Goal: Information Seeking & Learning: Learn about a topic

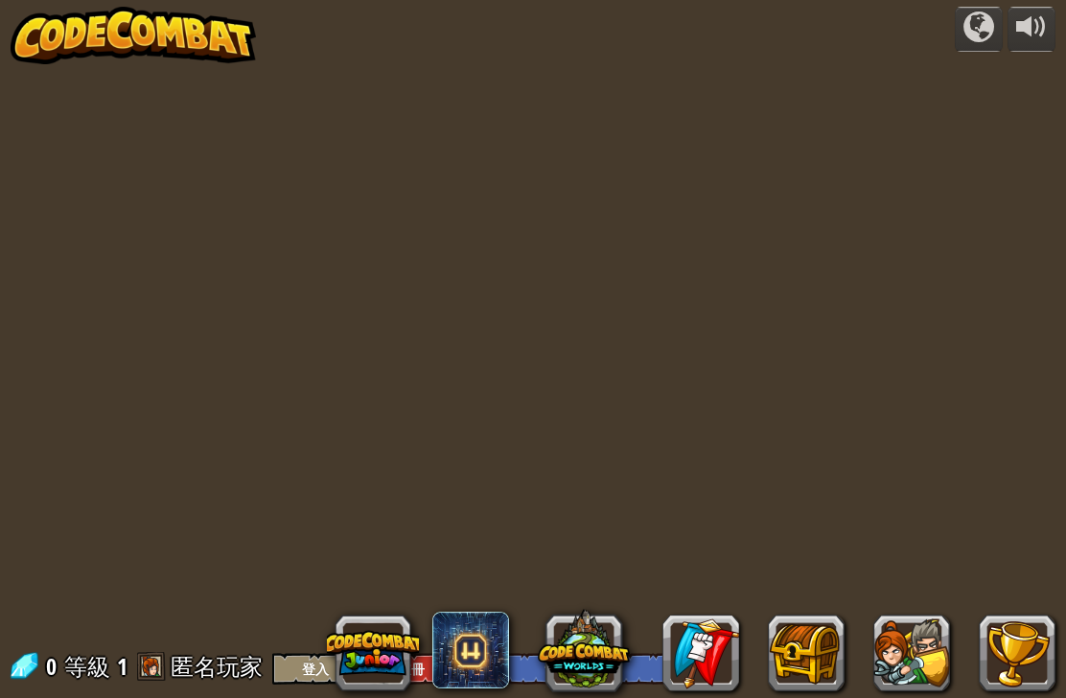
select select "zh-HANT"
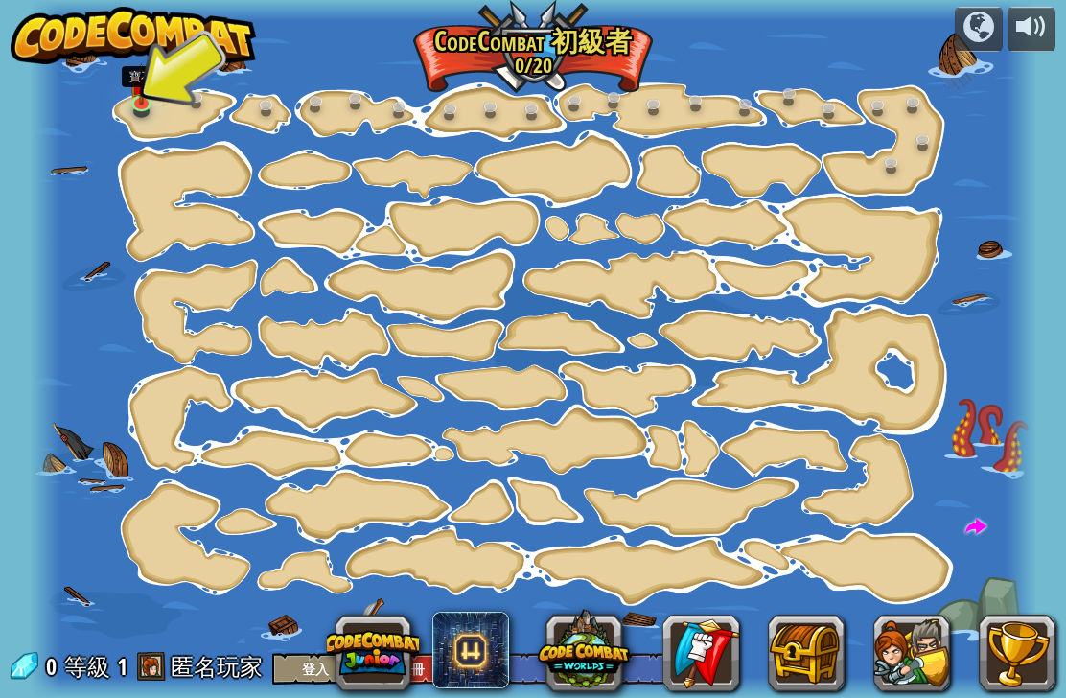
click at [157, 111] on link at bounding box center [144, 104] width 38 height 29
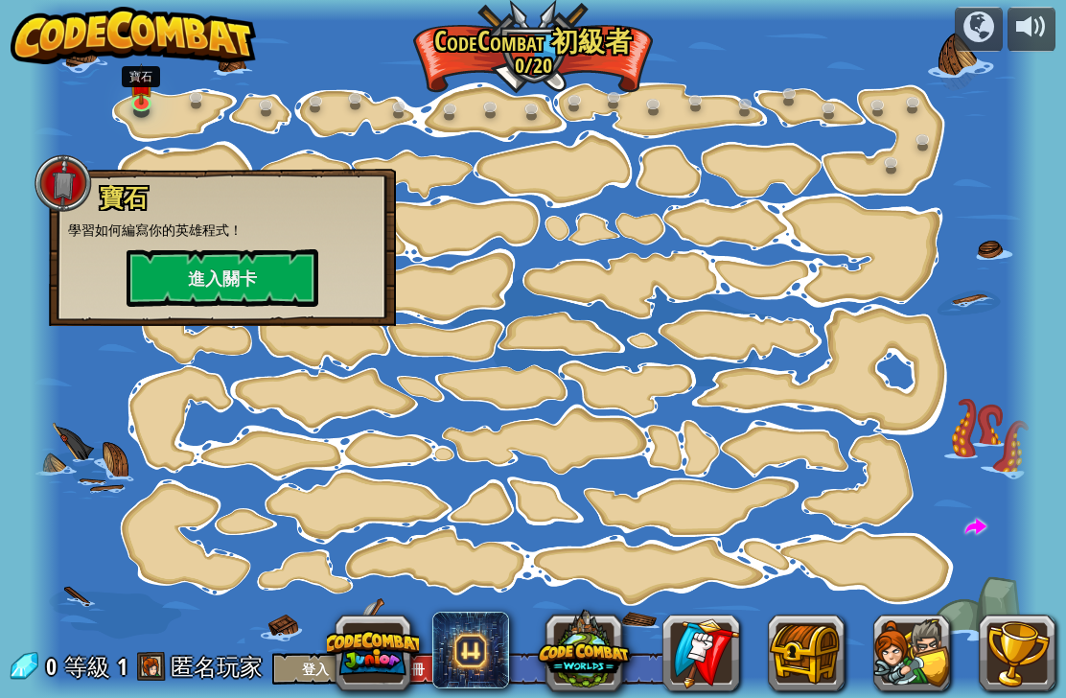
click at [178, 264] on button "進入關卡" at bounding box center [223, 278] width 192 height 58
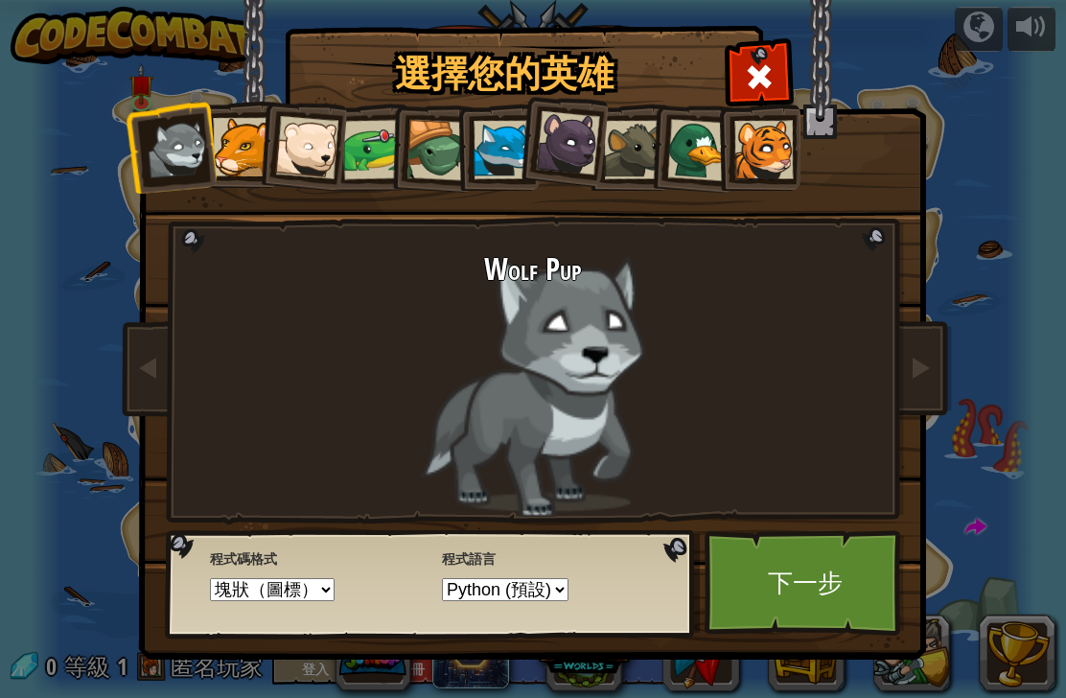
click at [854, 580] on link "下一步" at bounding box center [804, 582] width 200 height 105
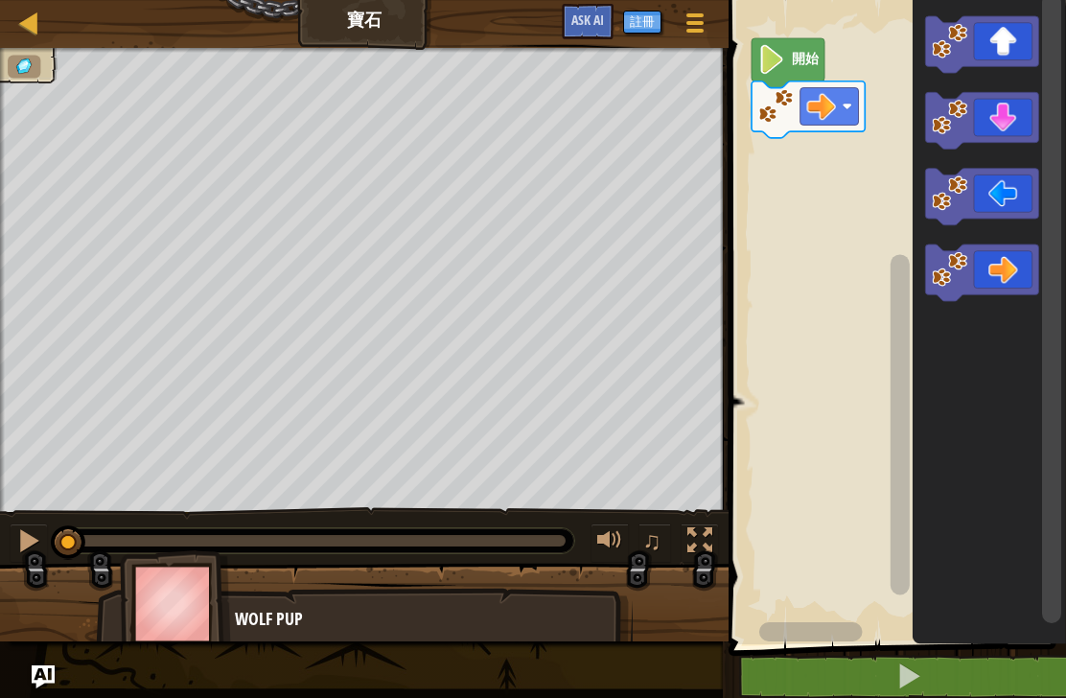
click at [1006, 129] on icon "Blockly工作區" at bounding box center [981, 120] width 113 height 57
click at [1032, 86] on icon "Blockly工作區" at bounding box center [988, 317] width 153 height 654
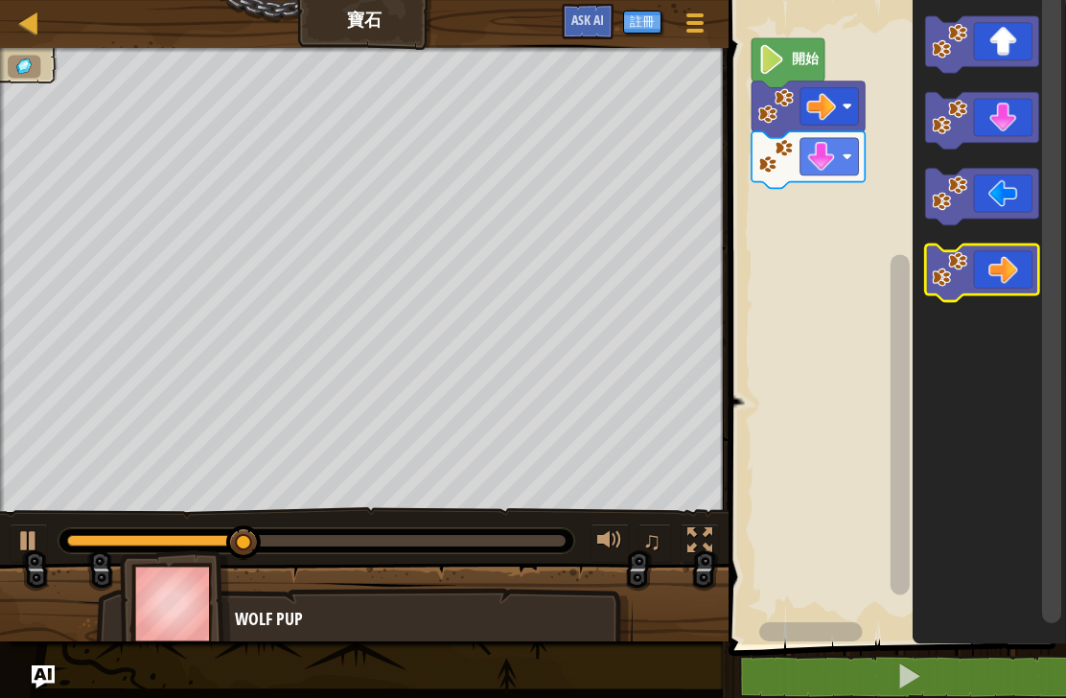
click at [1013, 265] on icon "Blockly工作區" at bounding box center [981, 272] width 113 height 57
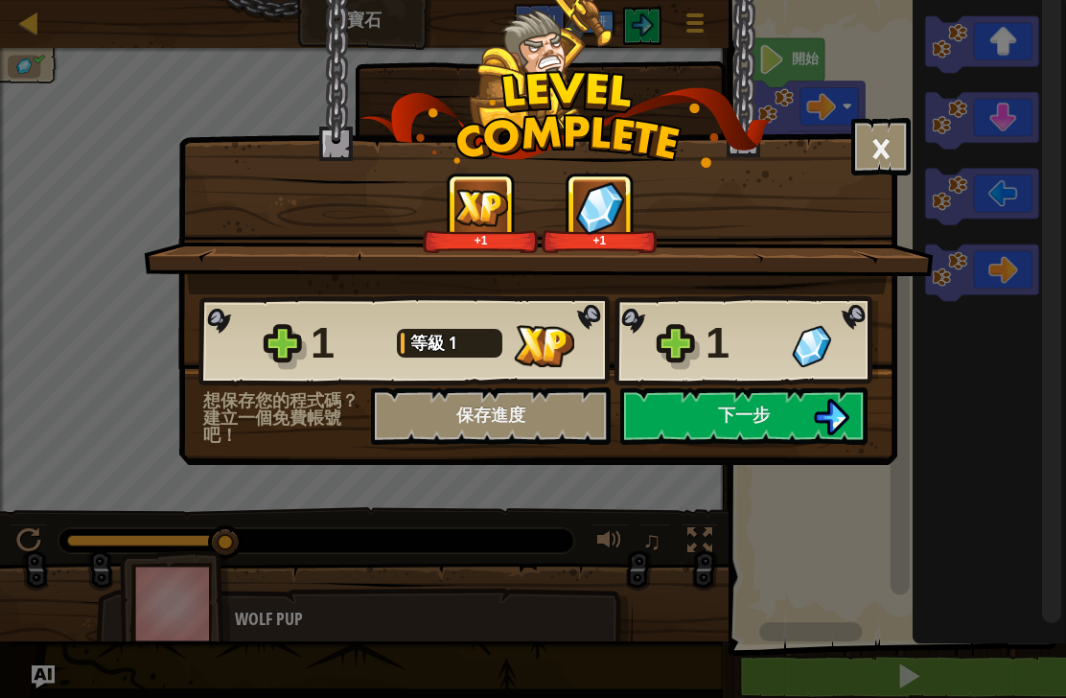
click at [782, 410] on button "下一步" at bounding box center [743, 416] width 247 height 58
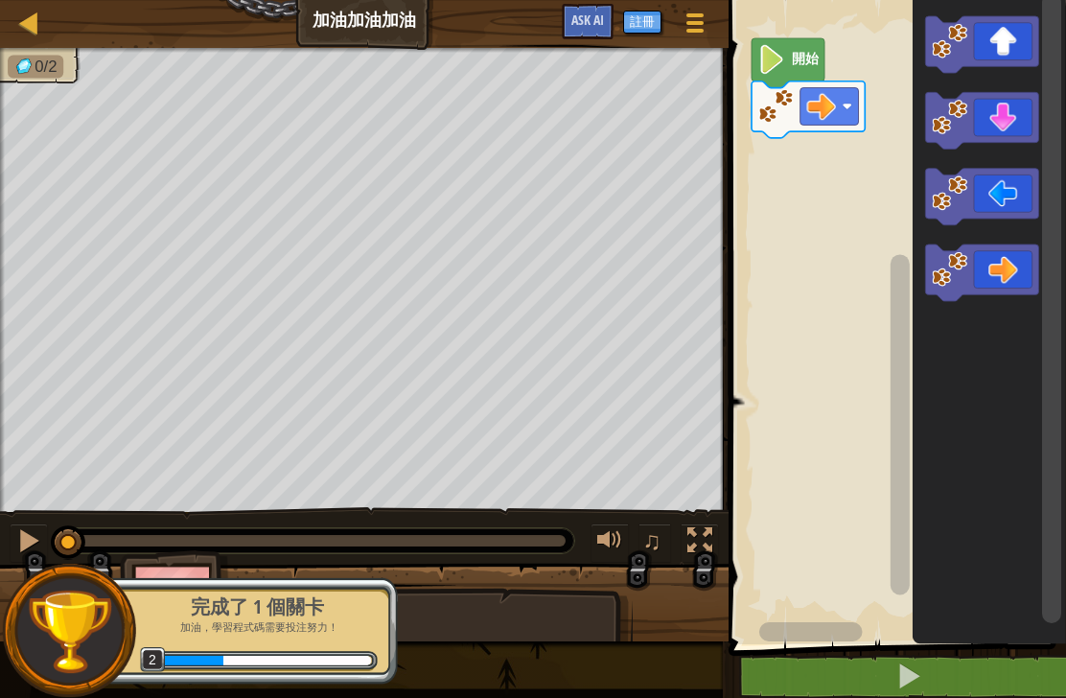
click at [1014, 53] on icon "Blockly工作區" at bounding box center [981, 44] width 113 height 57
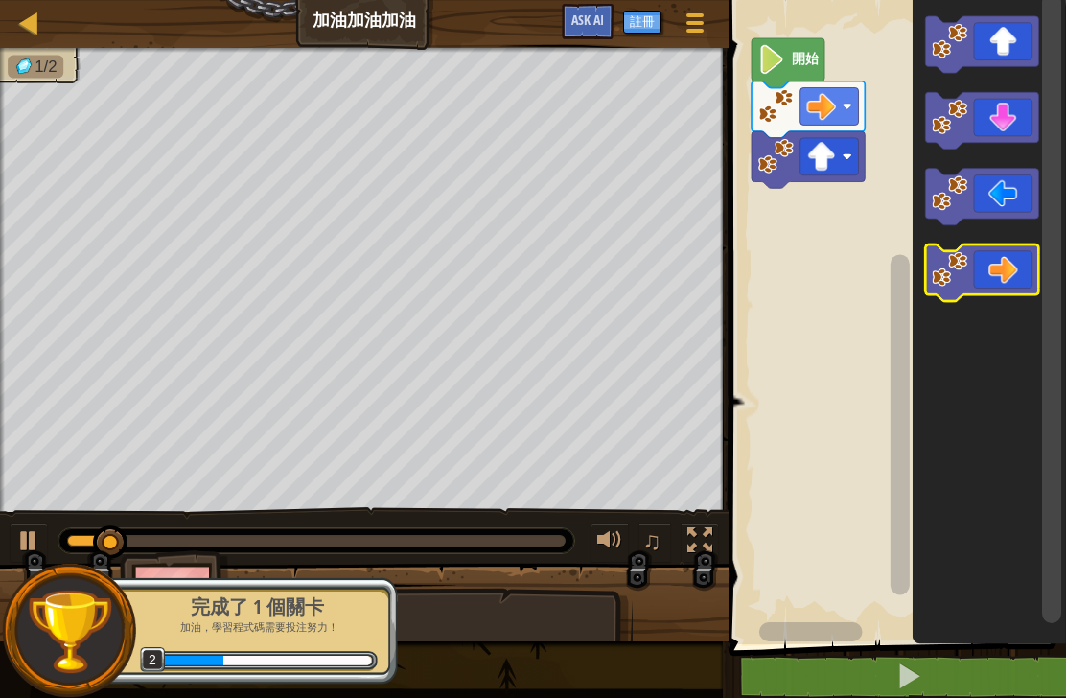
click at [1025, 280] on icon "Blockly工作區" at bounding box center [981, 272] width 113 height 57
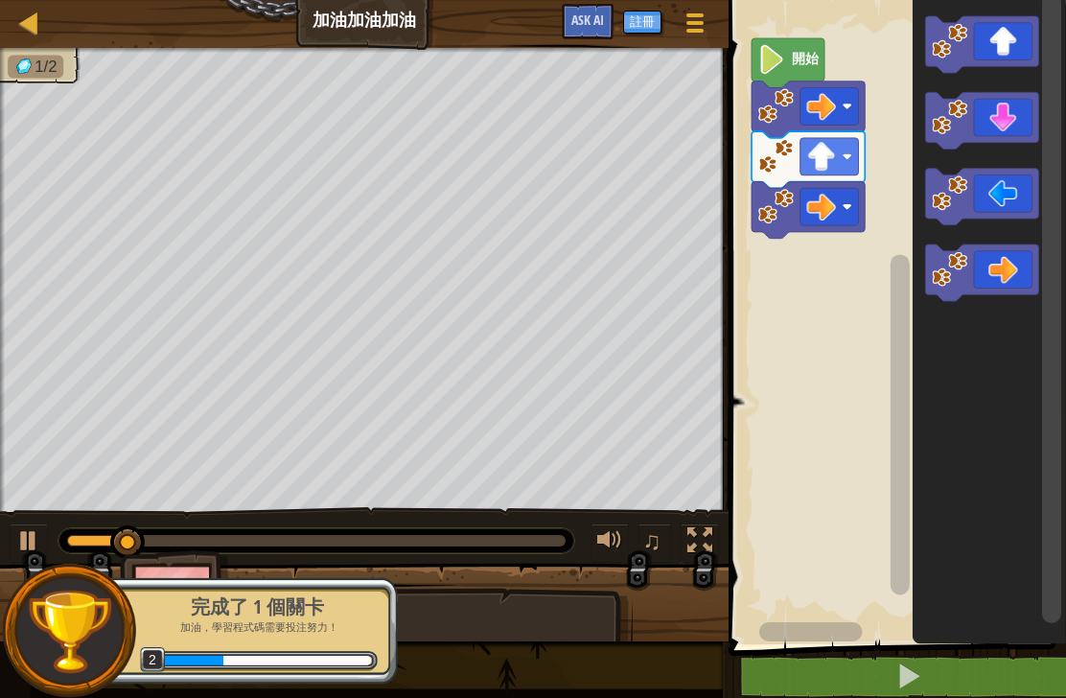
click at [1021, 276] on icon "Blockly工作區" at bounding box center [981, 272] width 113 height 57
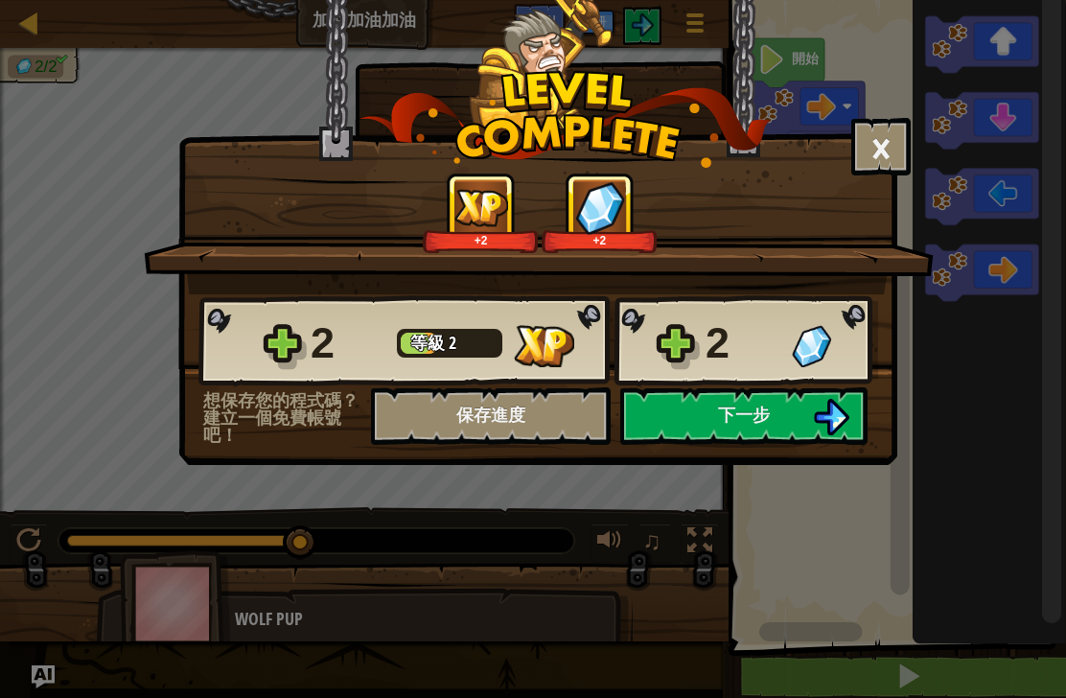
click at [806, 414] on button "下一步" at bounding box center [743, 416] width 247 height 58
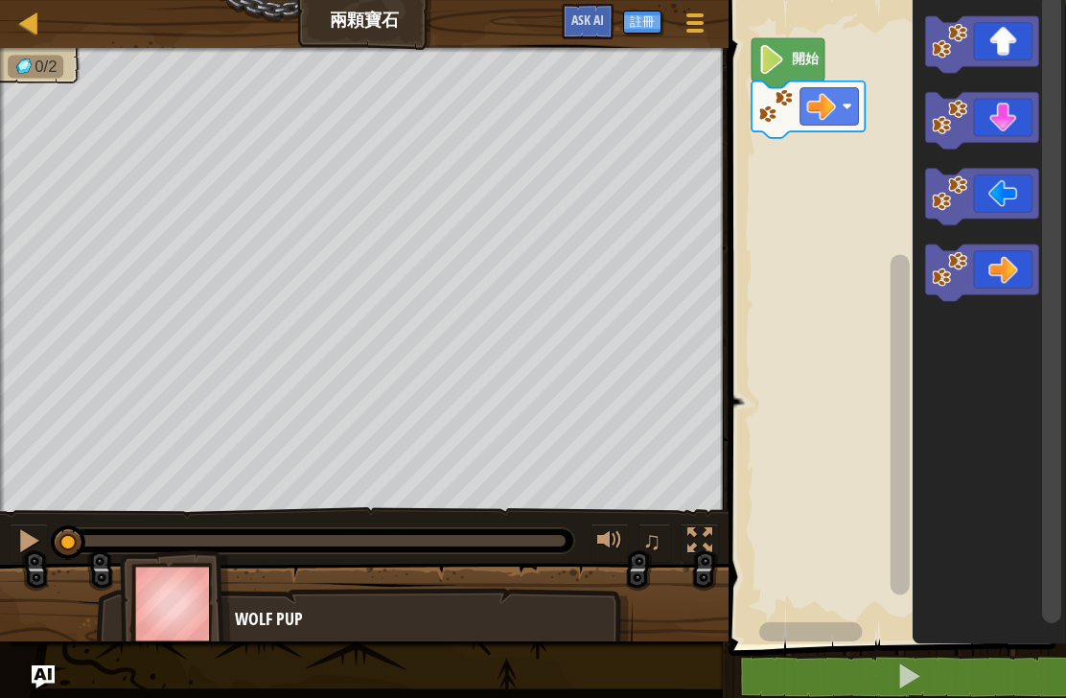
click at [1004, 279] on icon "Blockly工作區" at bounding box center [981, 272] width 113 height 57
click at [1007, 275] on icon "Blockly工作區" at bounding box center [981, 272] width 113 height 57
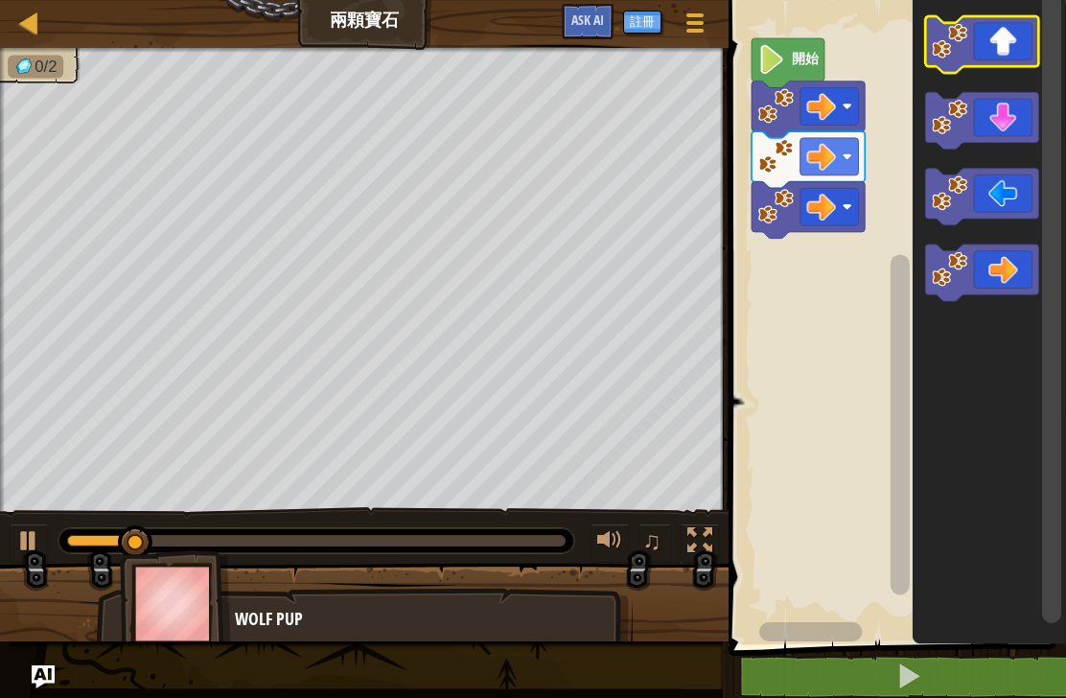
click at [1009, 48] on icon "Blockly工作區" at bounding box center [981, 44] width 113 height 57
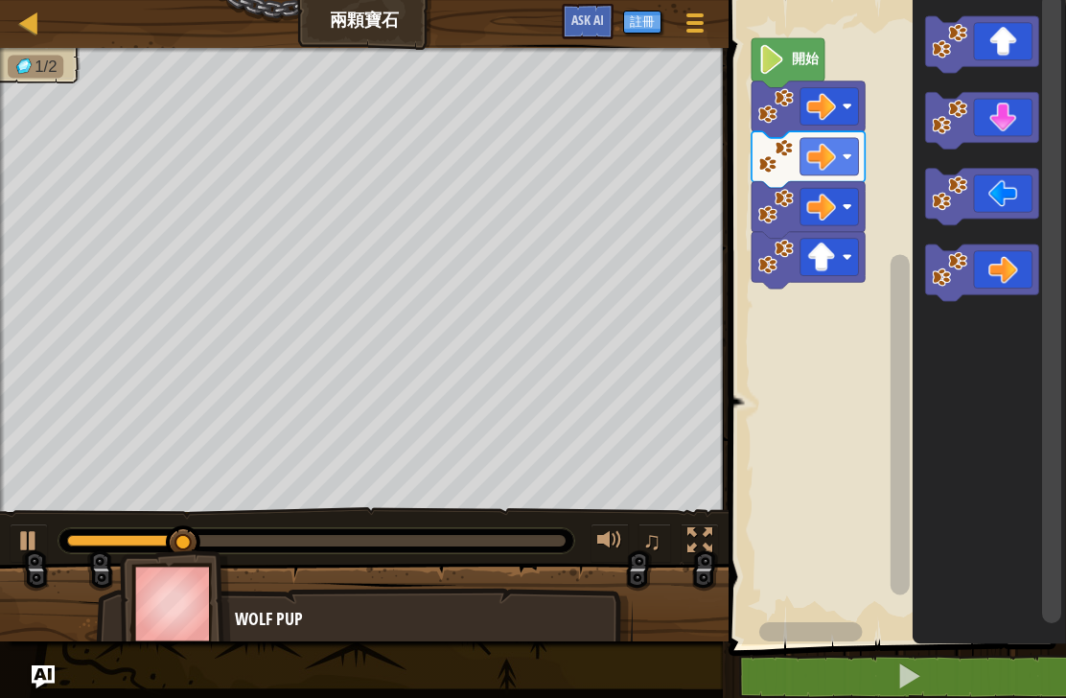
click at [1020, 121] on icon "Blockly工作區" at bounding box center [981, 120] width 113 height 57
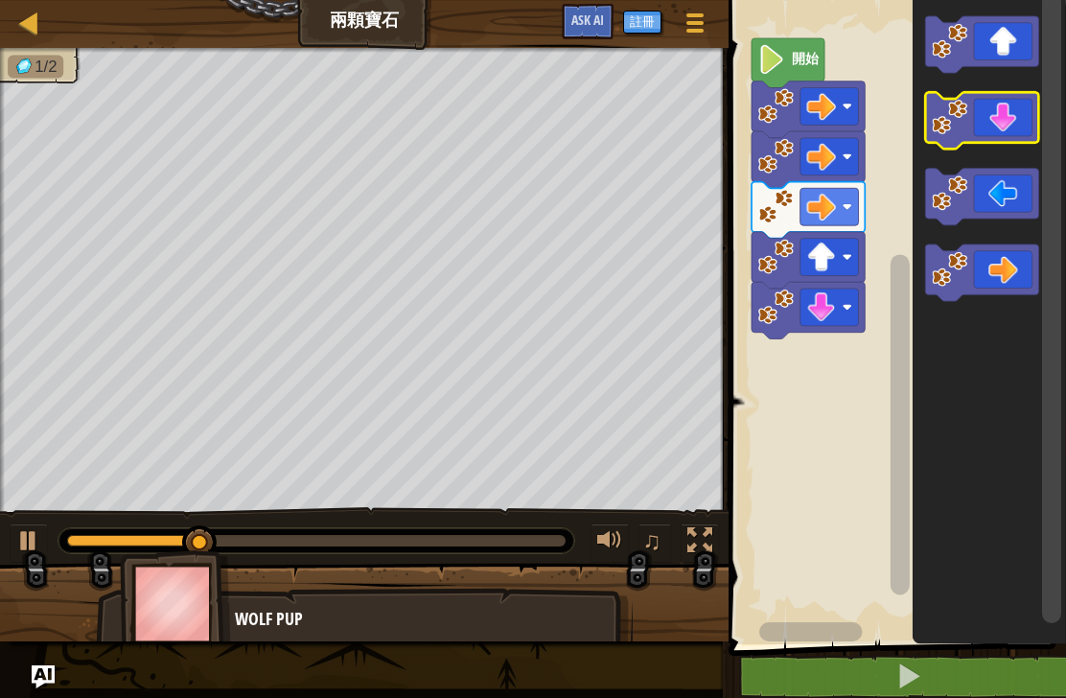
click at [1021, 123] on icon "Blockly工作區" at bounding box center [981, 120] width 113 height 57
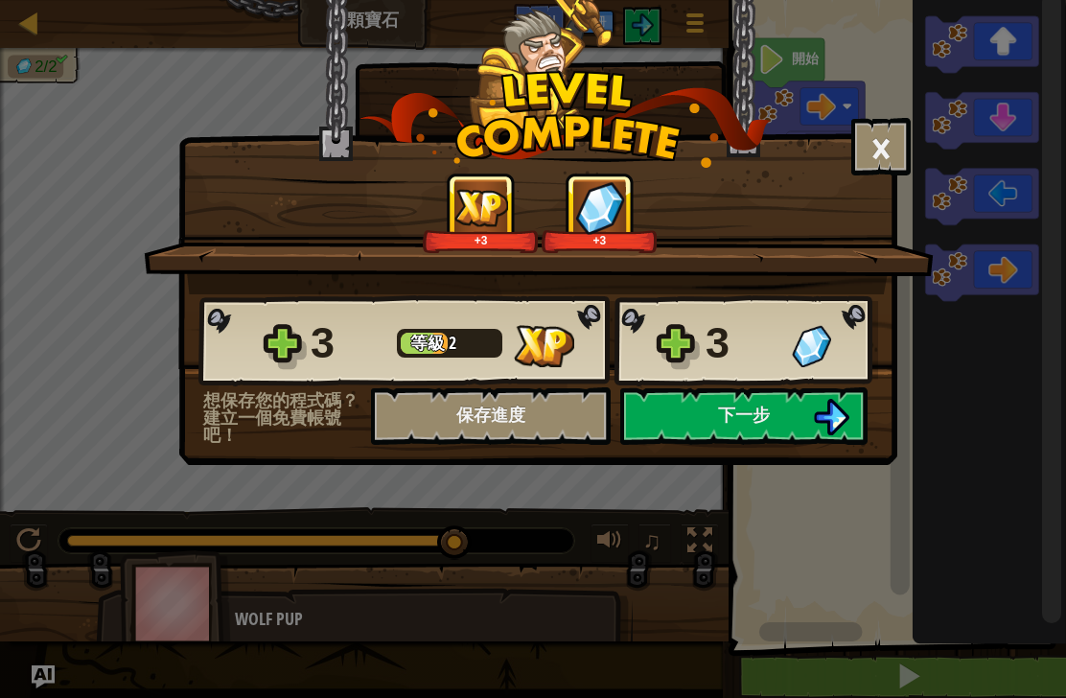
click at [801, 409] on button "下一步" at bounding box center [743, 416] width 247 height 58
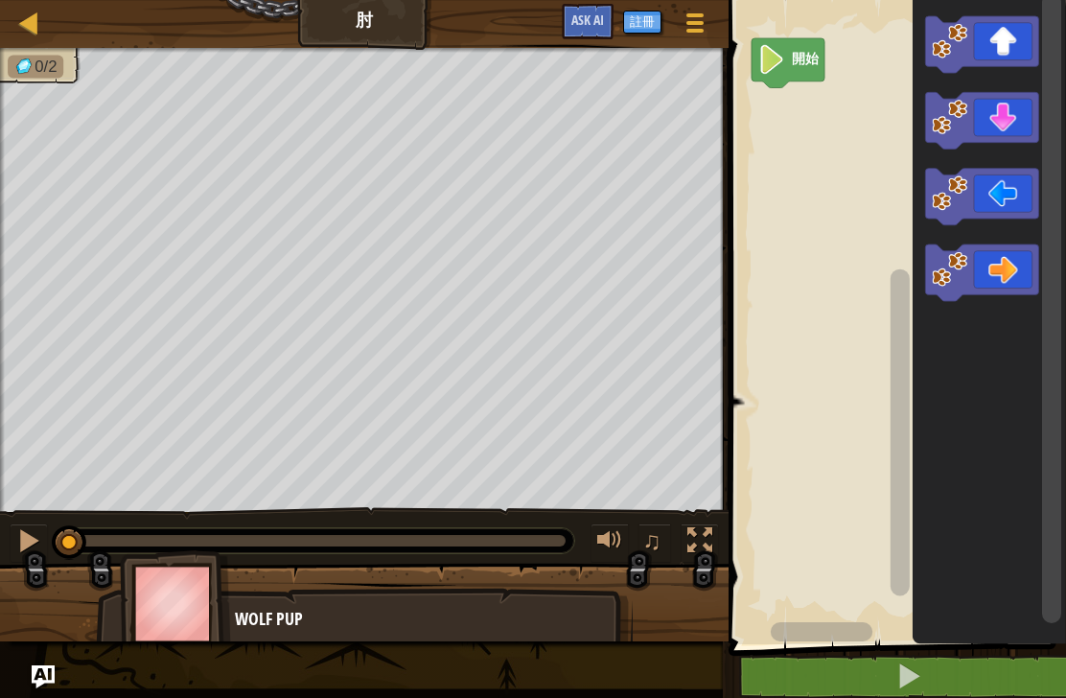
click at [1016, 129] on icon "Blockly工作區" at bounding box center [981, 120] width 113 height 57
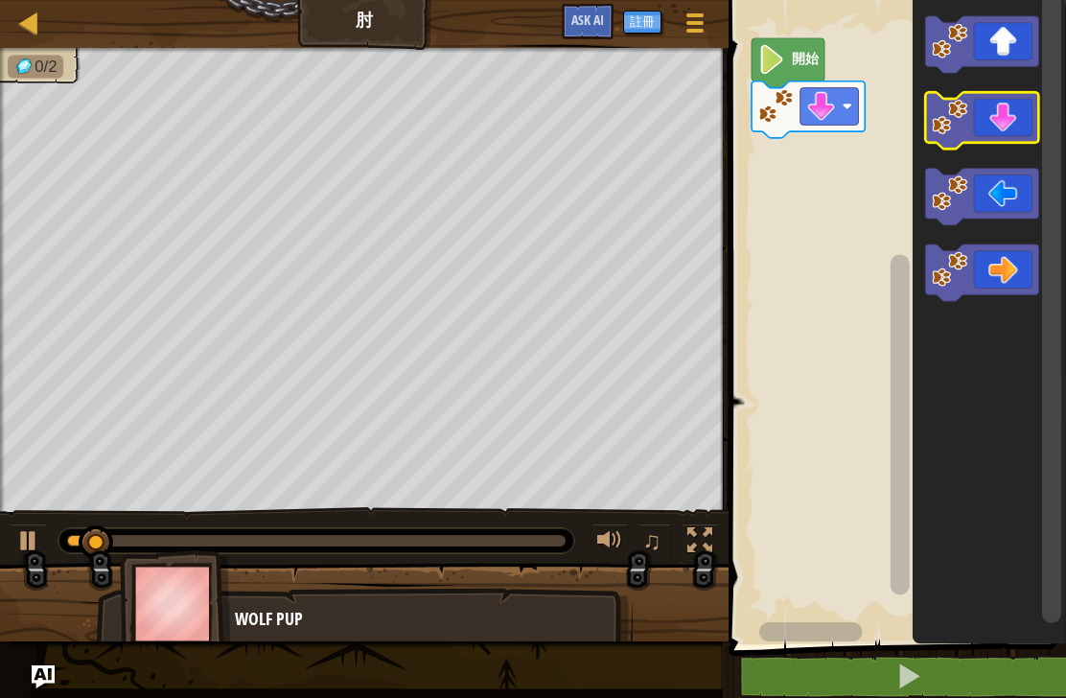
click at [1036, 129] on icon "Blockly工作區" at bounding box center [981, 120] width 113 height 57
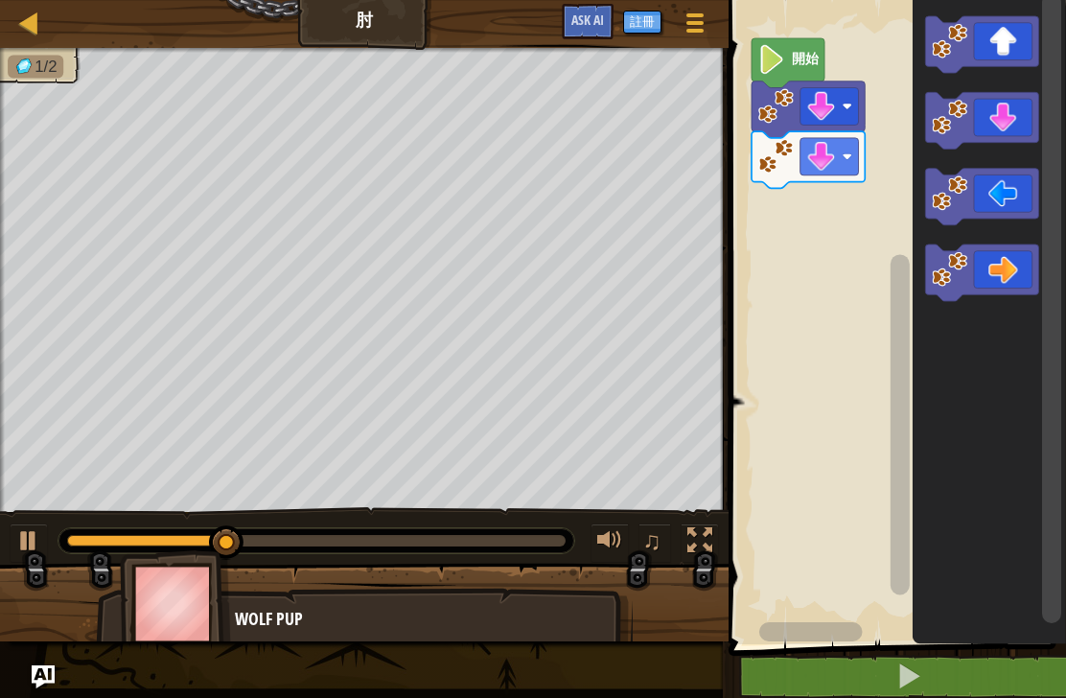
click at [1024, 192] on icon "Blockly工作區" at bounding box center [981, 197] width 113 height 57
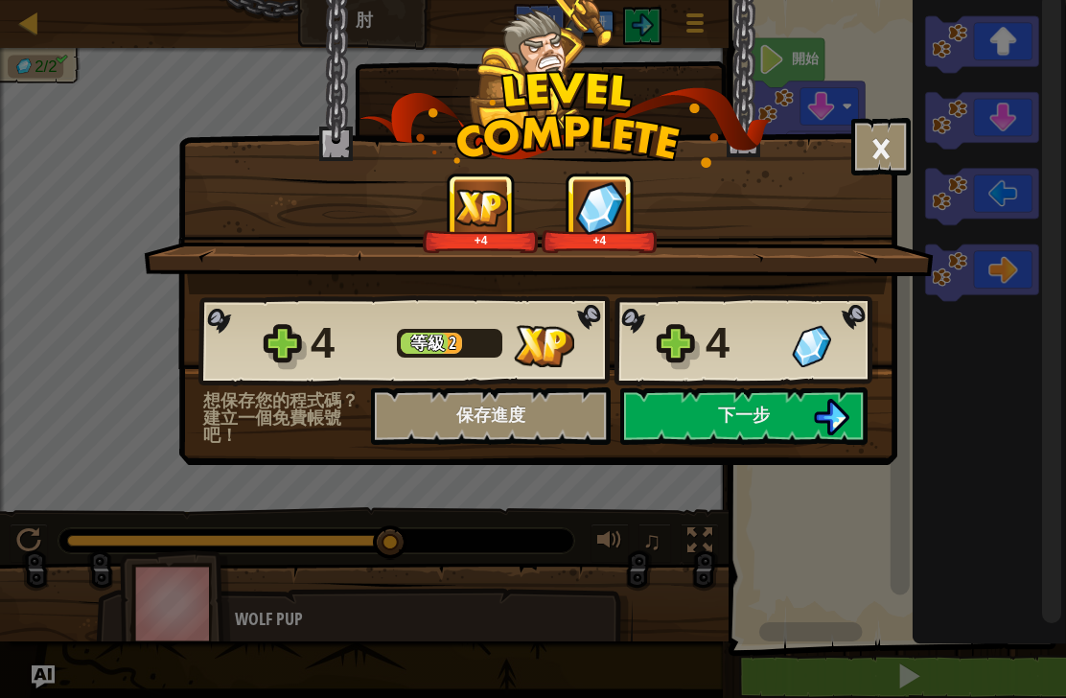
click at [783, 419] on button "下一步" at bounding box center [743, 416] width 247 height 58
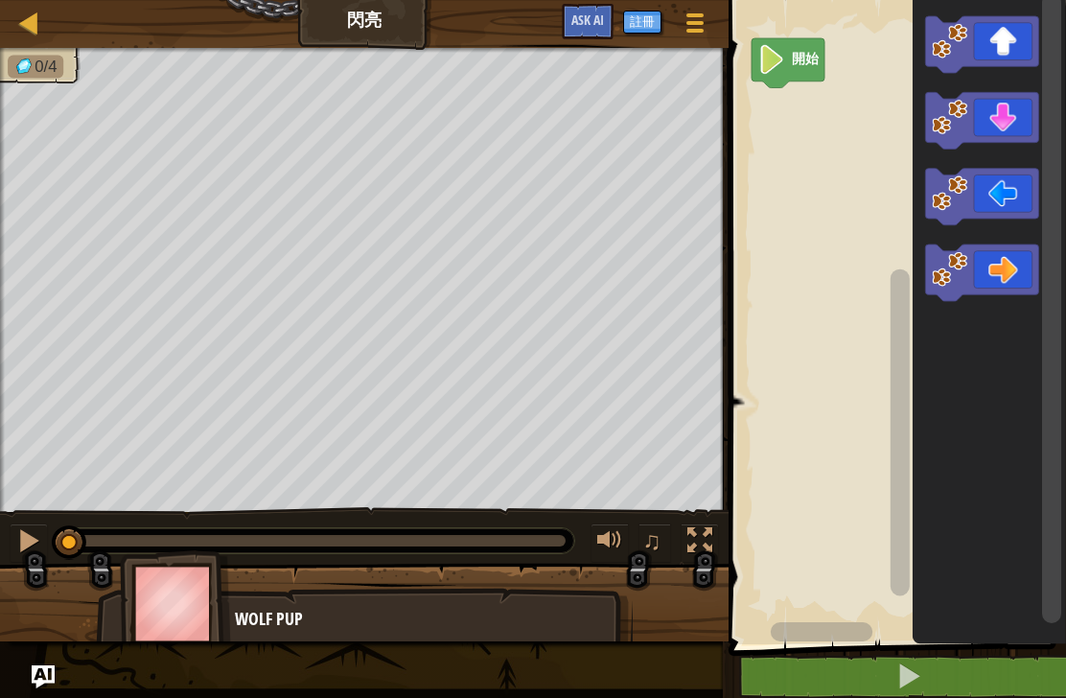
click at [1005, 201] on icon "Blockly工作區" at bounding box center [981, 197] width 113 height 57
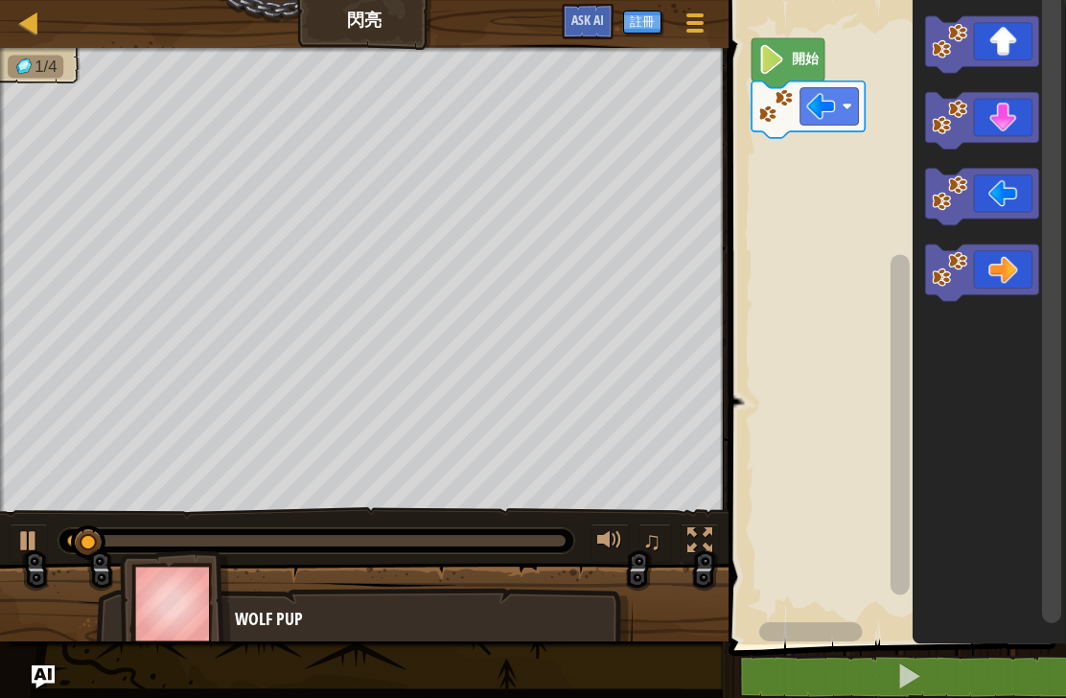
click at [1011, 181] on icon "Blockly工作區" at bounding box center [981, 197] width 113 height 57
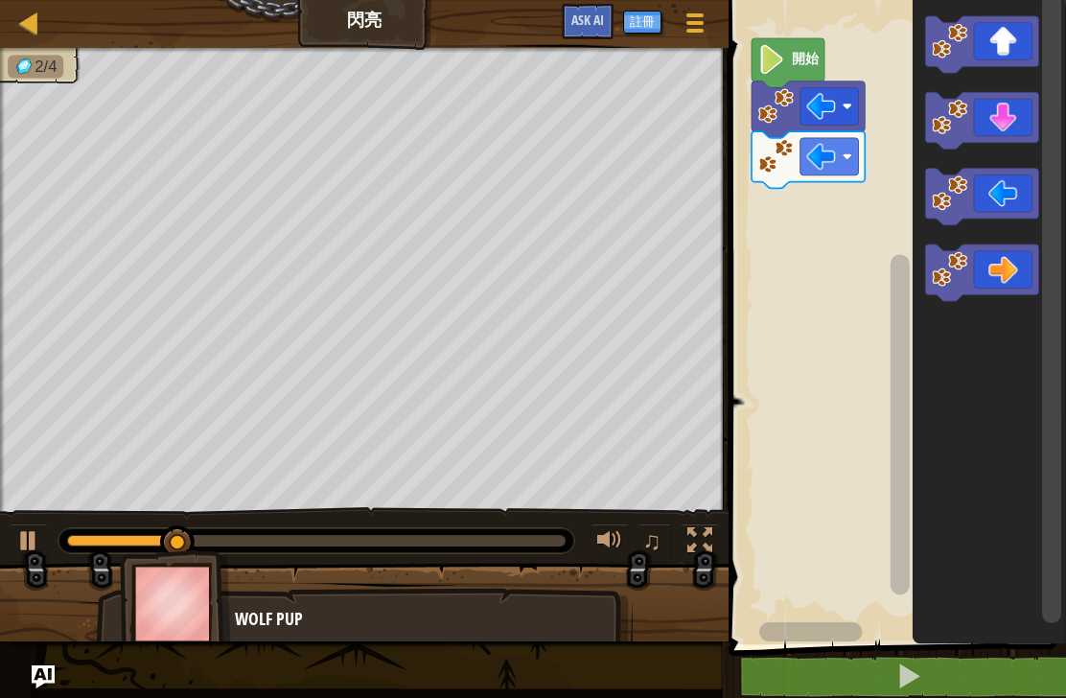
click at [1020, 120] on icon "Blockly工作區" at bounding box center [981, 120] width 113 height 57
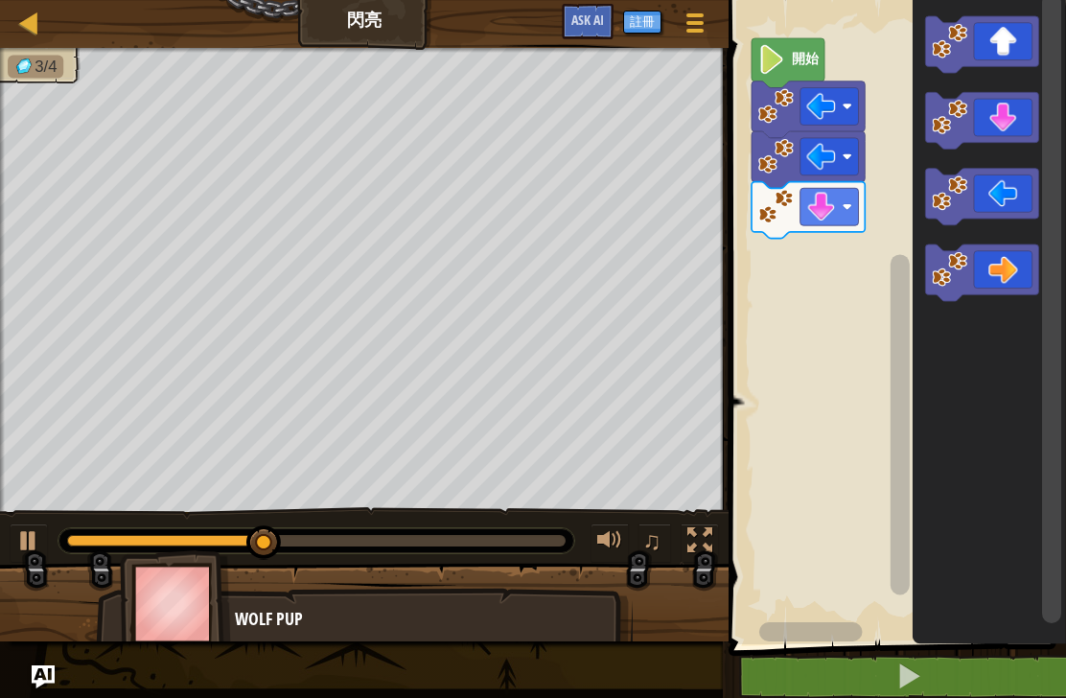
click at [1013, 280] on icon "Blockly工作區" at bounding box center [981, 272] width 113 height 57
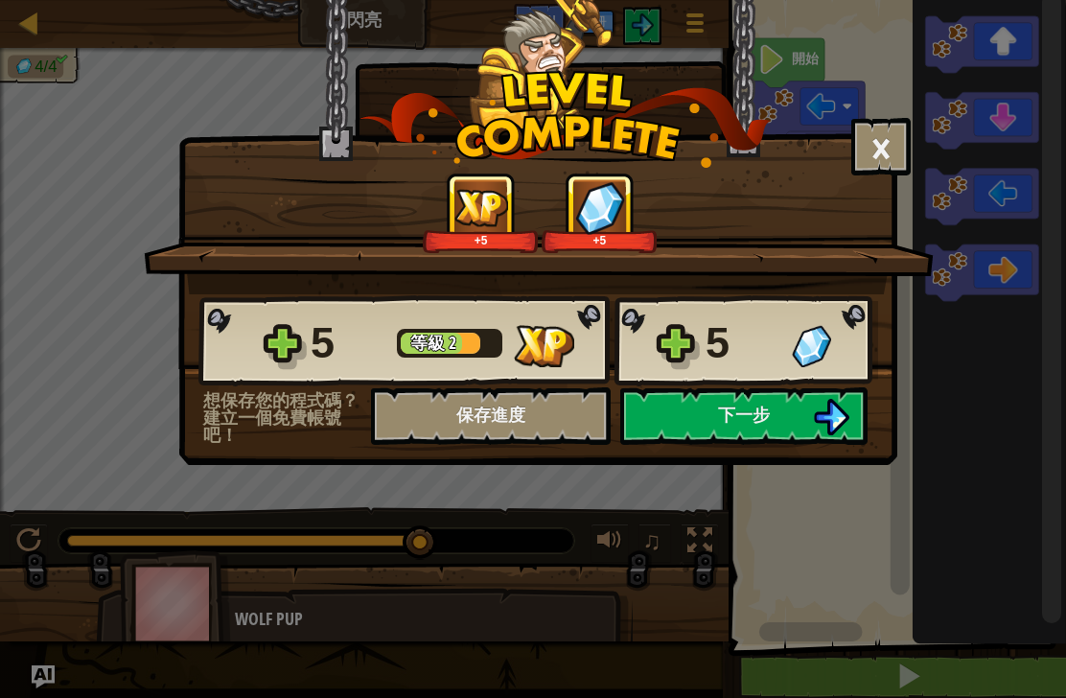
click at [840, 416] on img at bounding box center [831, 417] width 36 height 36
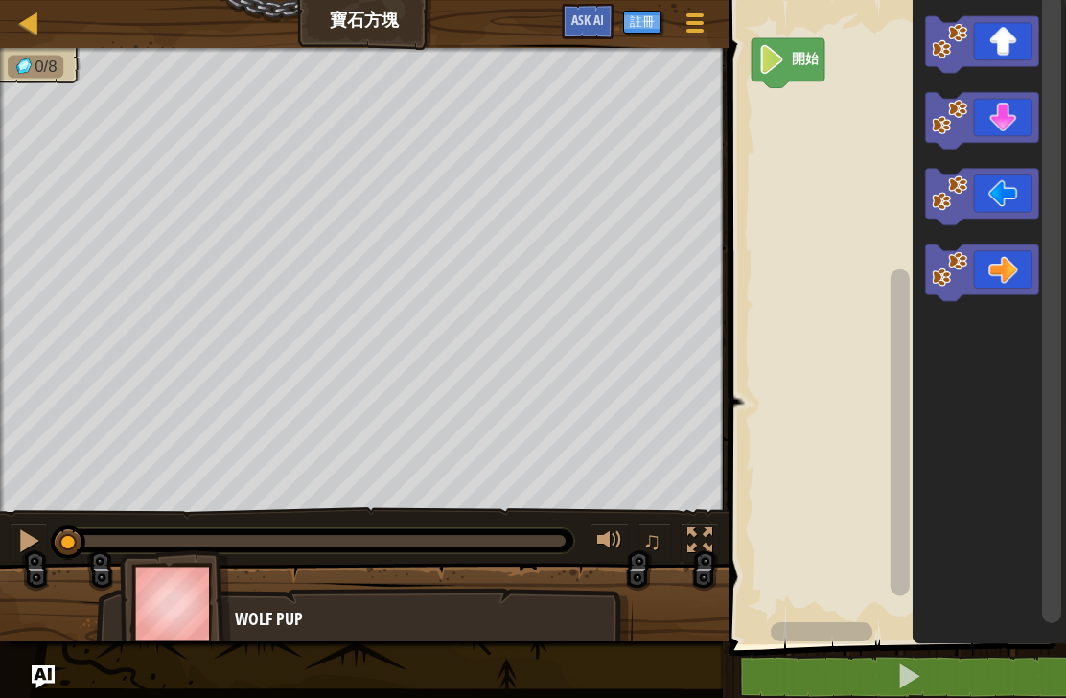
click at [1013, 274] on icon "Blockly工作區" at bounding box center [981, 272] width 113 height 57
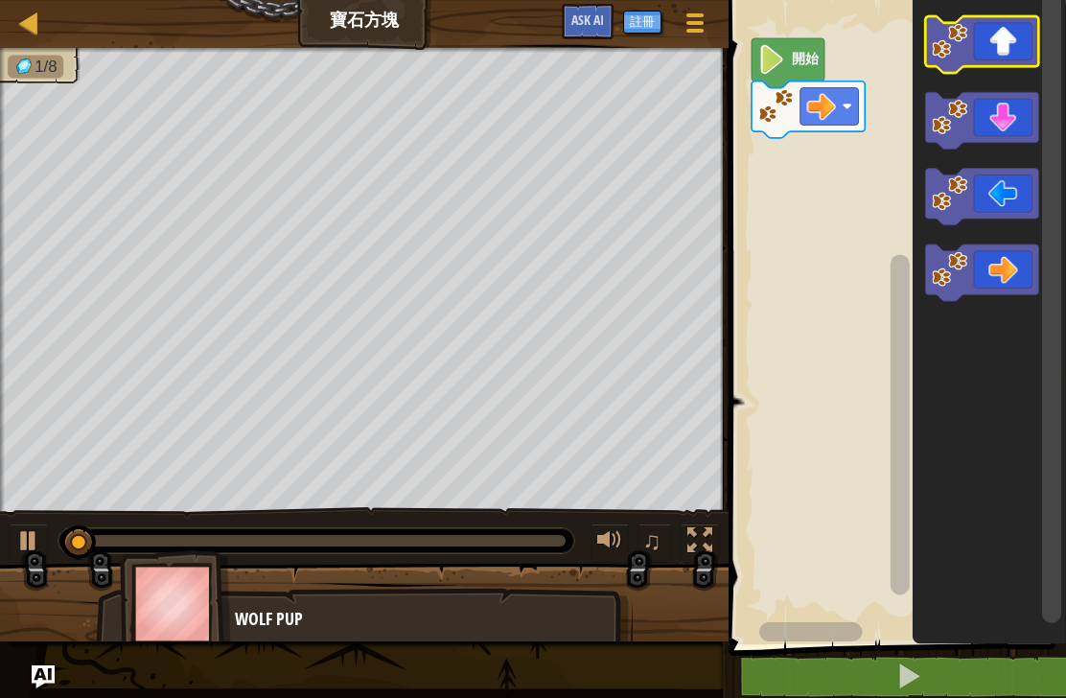
click at [1017, 53] on icon "Blockly工作區" at bounding box center [981, 44] width 113 height 57
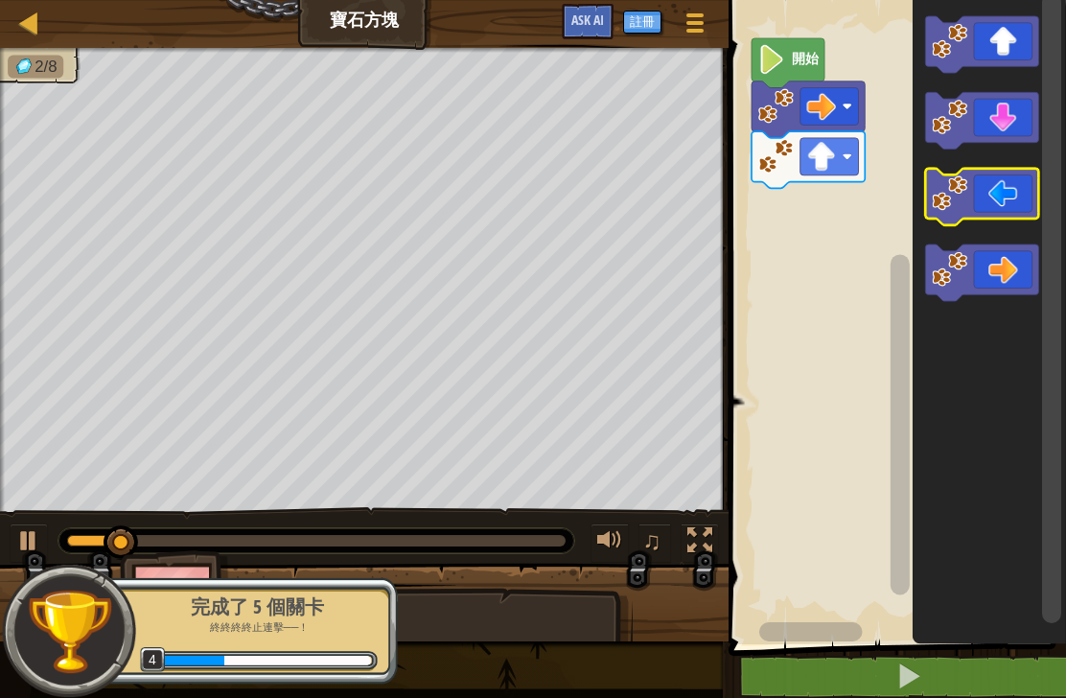
click at [1020, 204] on icon "Blockly工作區" at bounding box center [981, 197] width 113 height 57
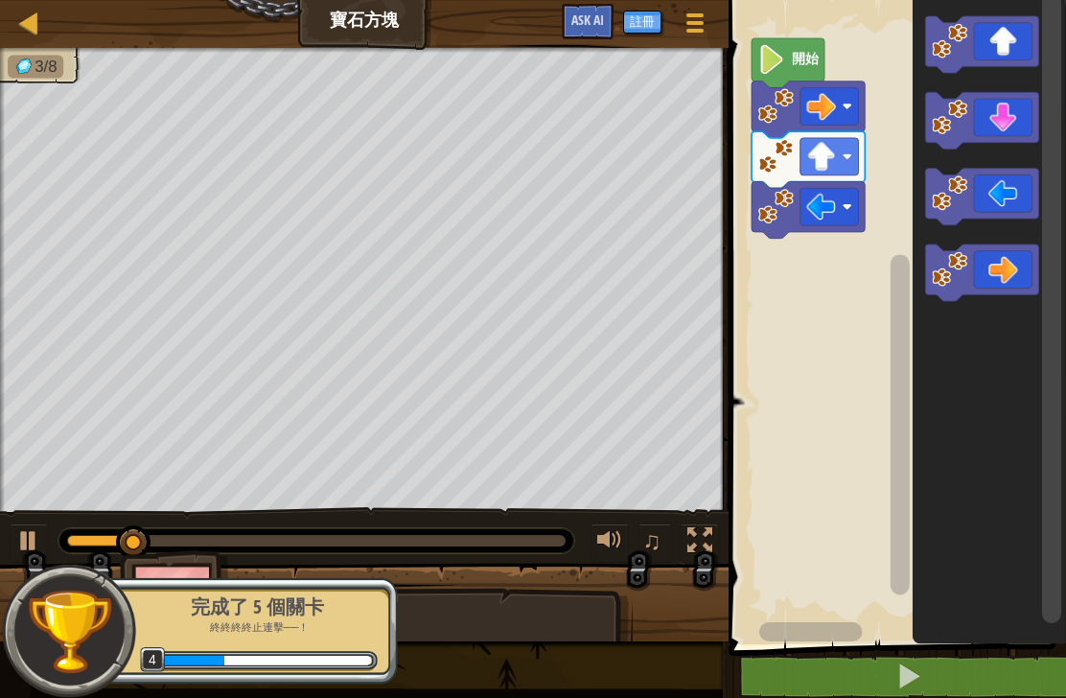
click at [1023, 195] on icon "Blockly工作區" at bounding box center [981, 197] width 113 height 57
click at [1020, 115] on icon "Blockly工作區" at bounding box center [981, 120] width 113 height 57
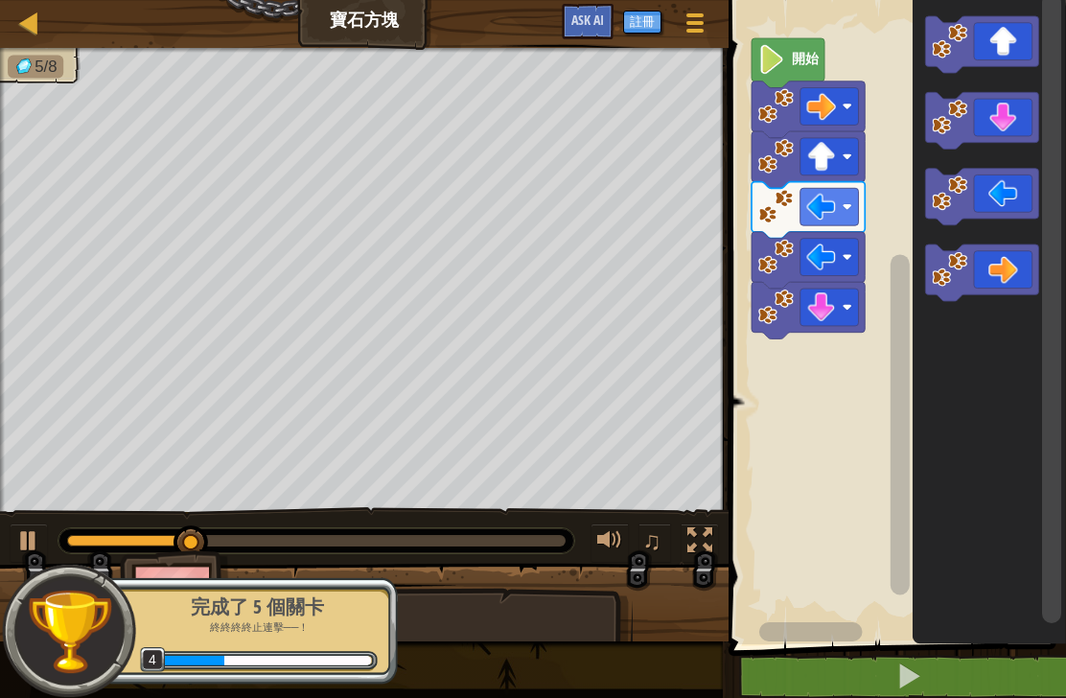
click at [1037, 119] on icon "Blockly工作區" at bounding box center [981, 120] width 113 height 57
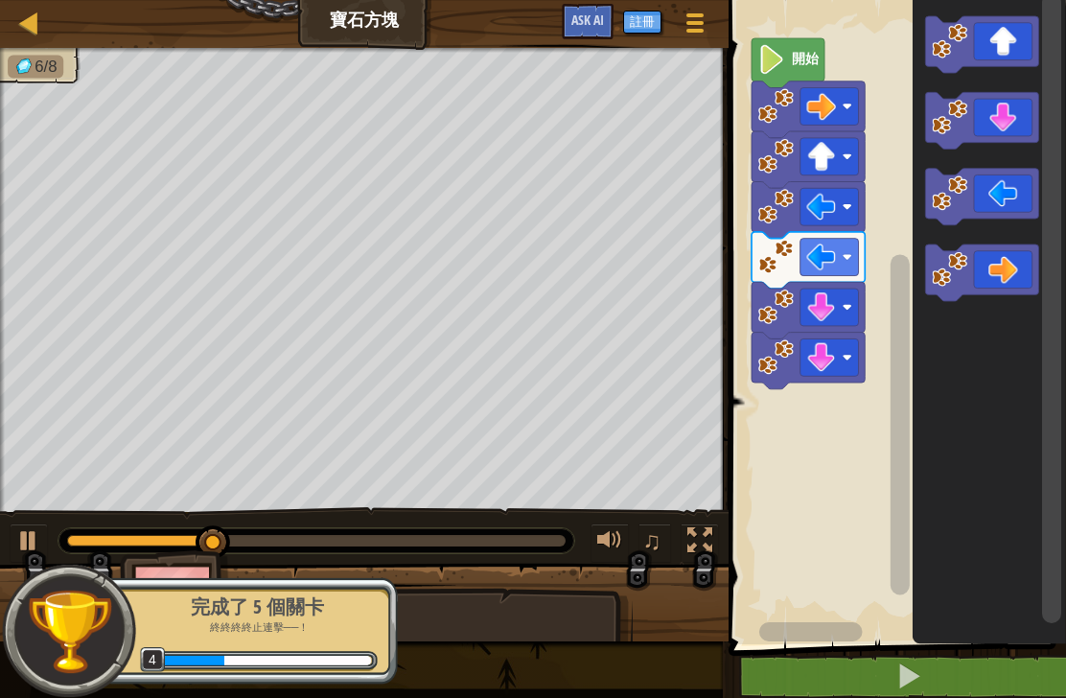
click at [1008, 264] on icon "Blockly工作區" at bounding box center [981, 272] width 113 height 57
click at [1017, 248] on icon "Blockly工作區" at bounding box center [981, 272] width 113 height 57
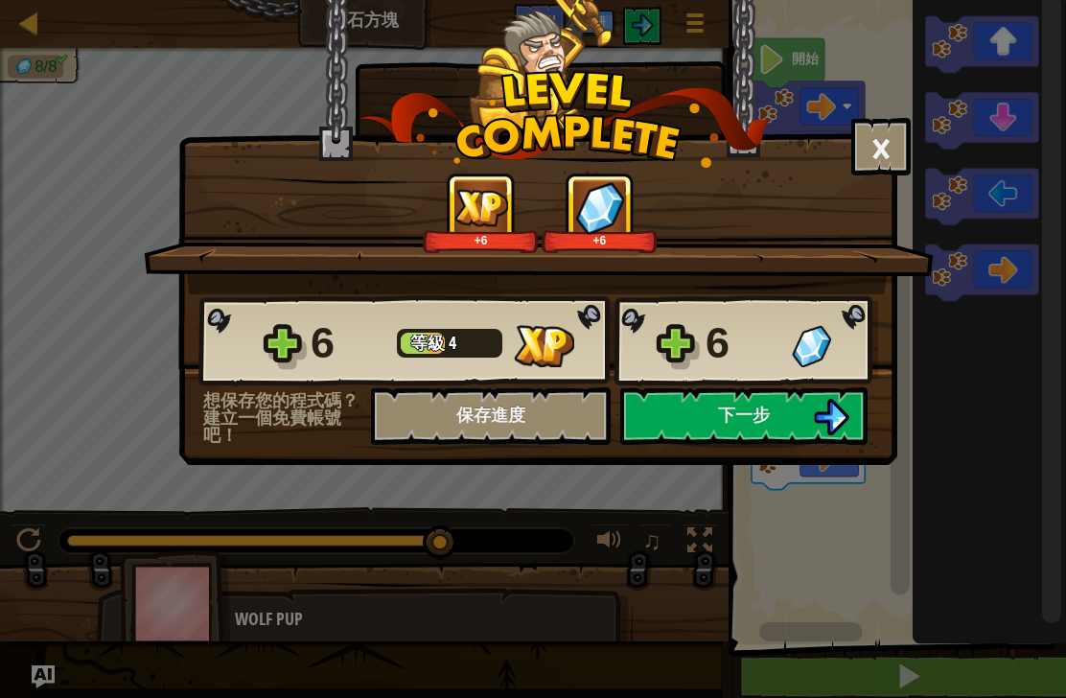
click at [800, 409] on button "下一步" at bounding box center [743, 416] width 247 height 58
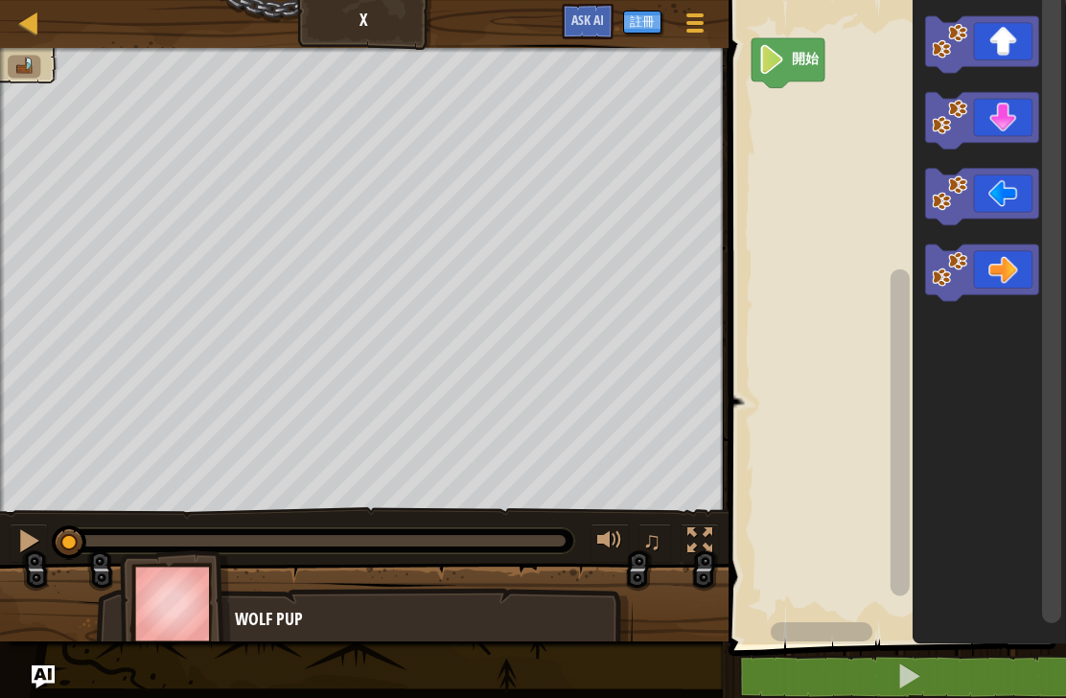
click at [1015, 47] on icon "Blockly工作區" at bounding box center [981, 44] width 113 height 57
click at [1010, 273] on icon "Blockly工作區" at bounding box center [981, 272] width 113 height 57
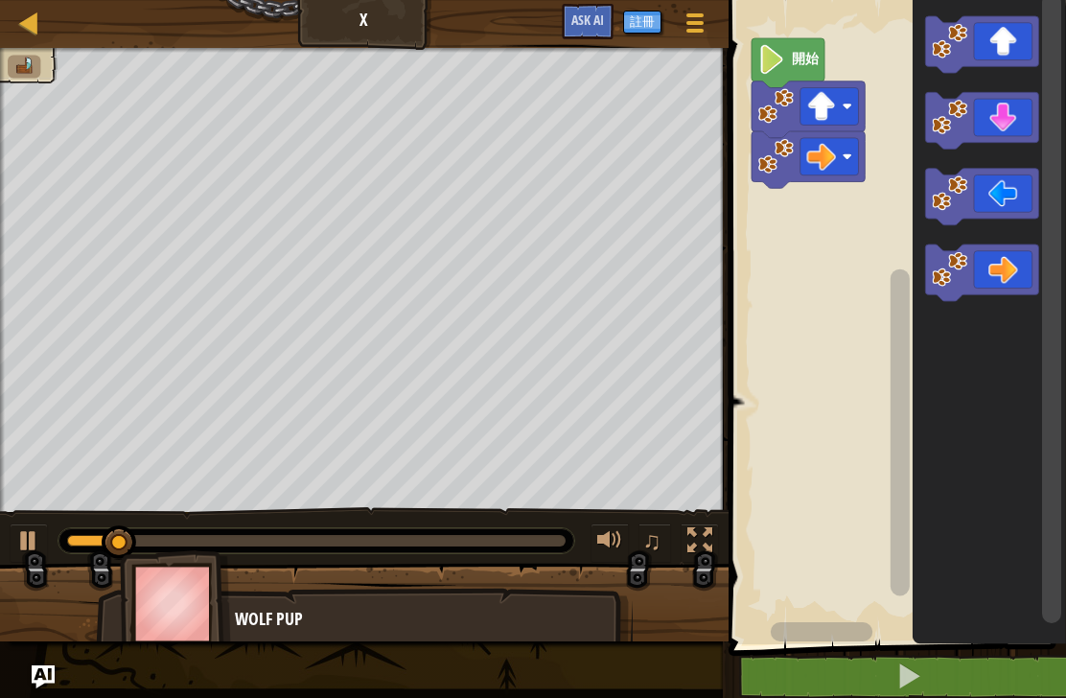
click at [1027, 269] on icon "Blockly工作區" at bounding box center [981, 272] width 113 height 57
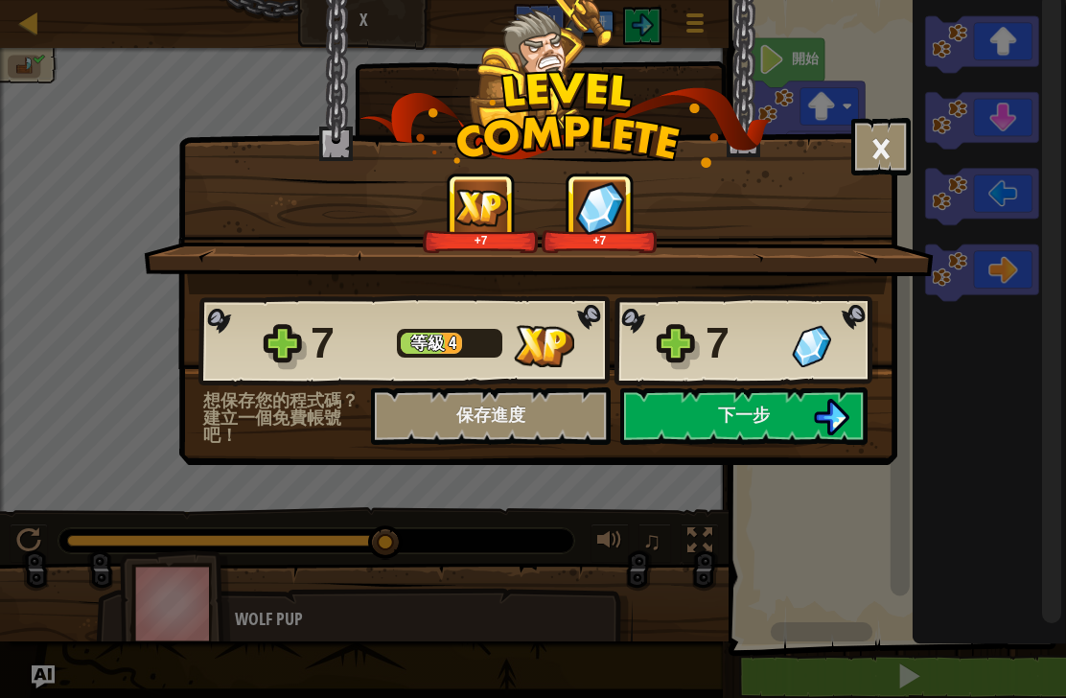
click at [815, 407] on img at bounding box center [831, 417] width 36 height 36
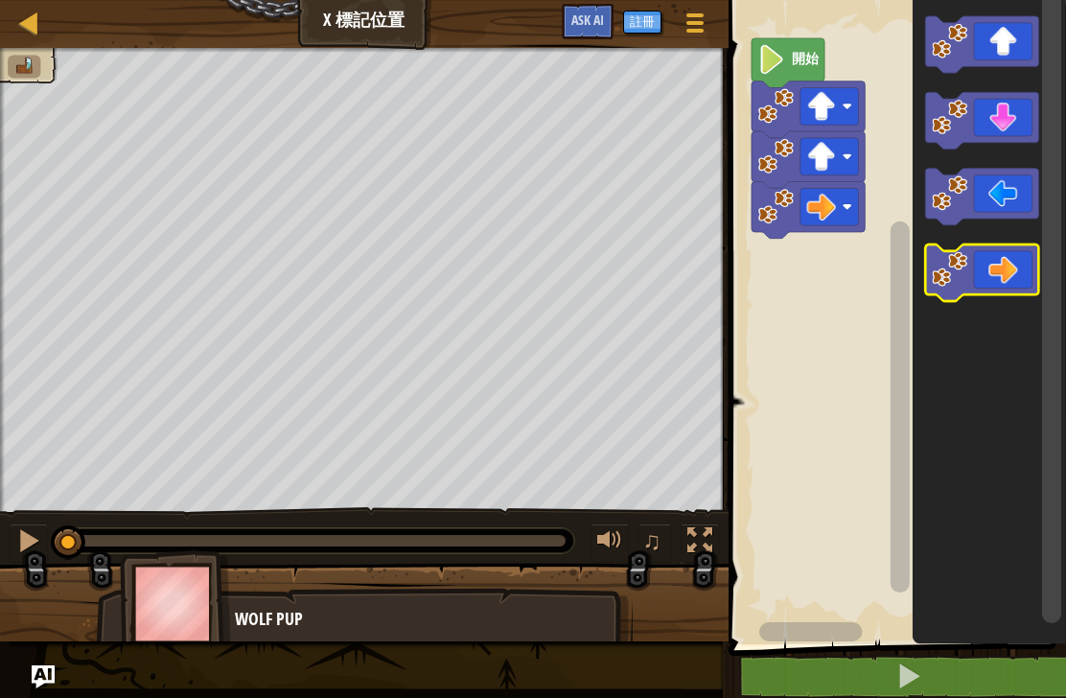
click at [1020, 269] on icon "Blockly工作區" at bounding box center [981, 272] width 113 height 57
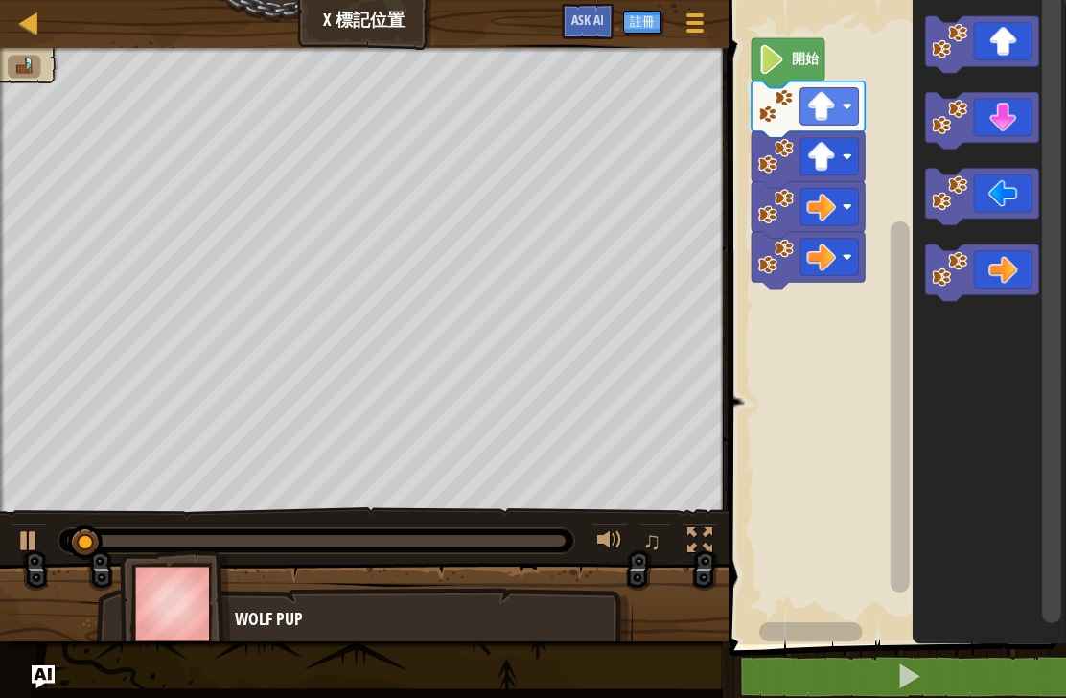
click at [1037, 262] on icon "Blockly工作區" at bounding box center [981, 272] width 113 height 57
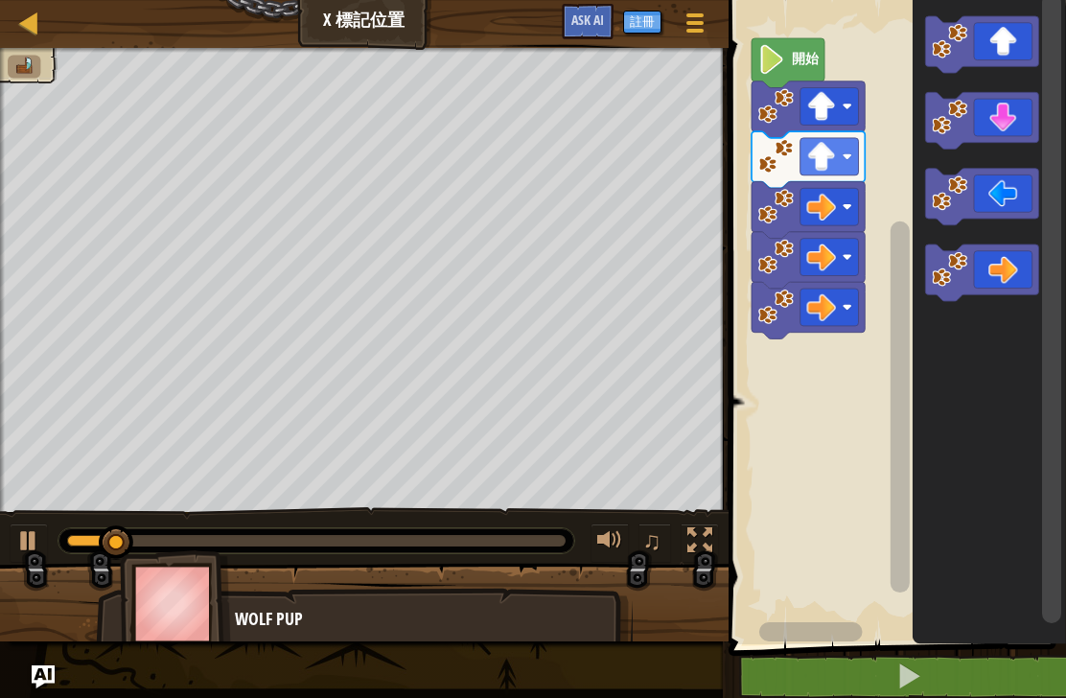
click at [1029, 125] on icon "Blockly工作區" at bounding box center [981, 120] width 113 height 57
click at [1036, 108] on icon "Blockly工作區" at bounding box center [981, 120] width 113 height 57
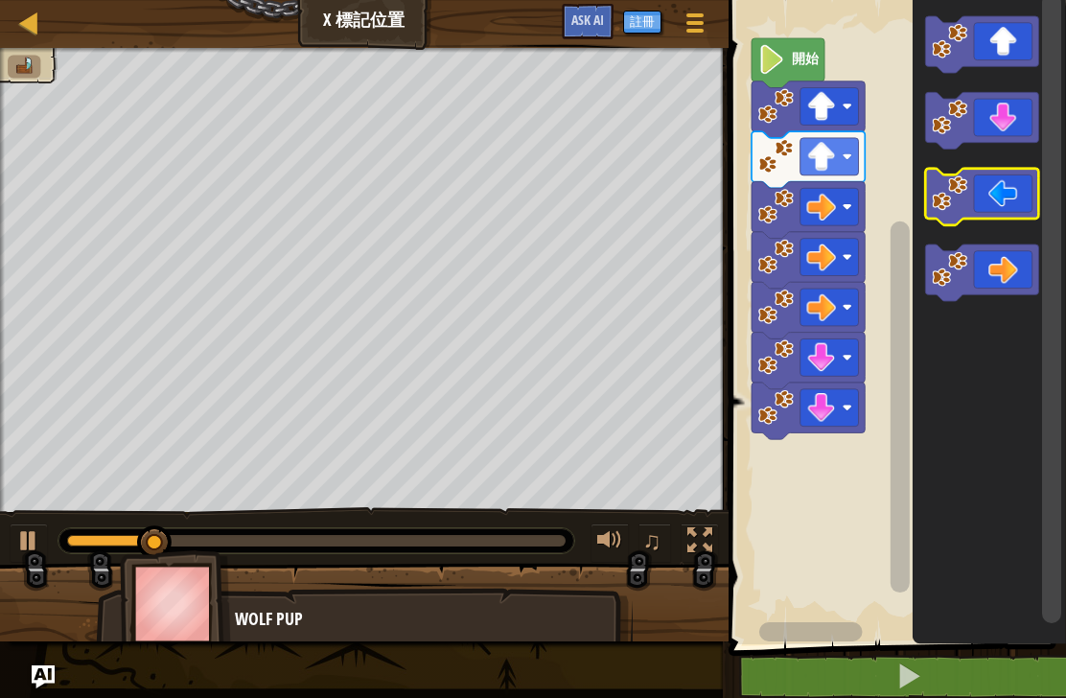
click at [1014, 203] on icon "Blockly工作區" at bounding box center [981, 197] width 113 height 57
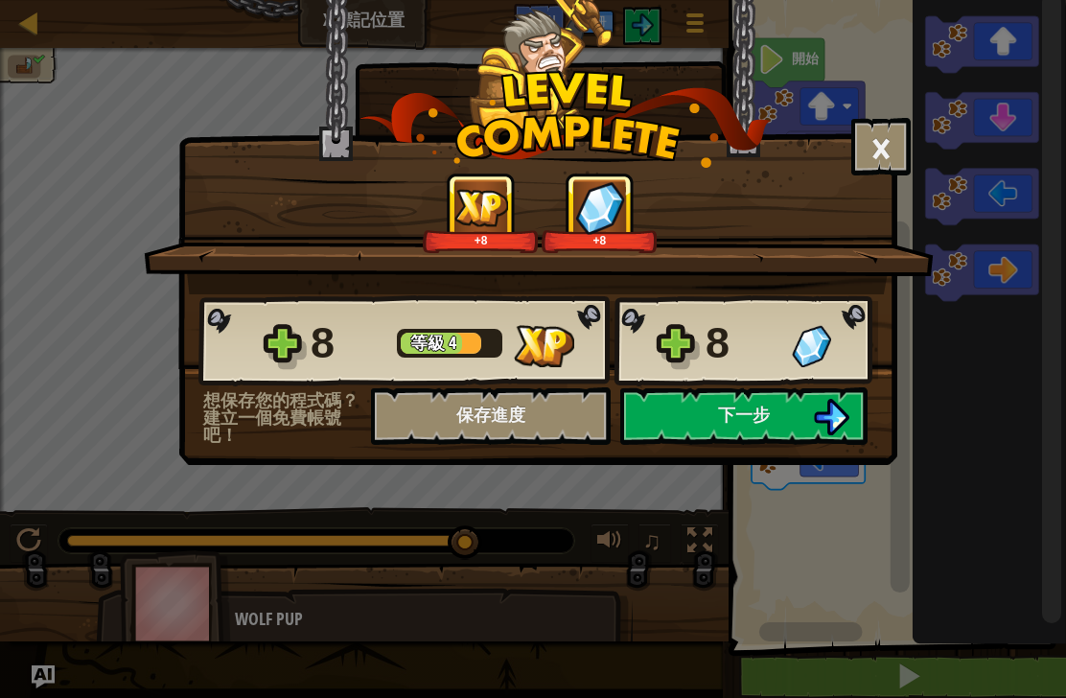
click at [828, 405] on img at bounding box center [831, 417] width 36 height 36
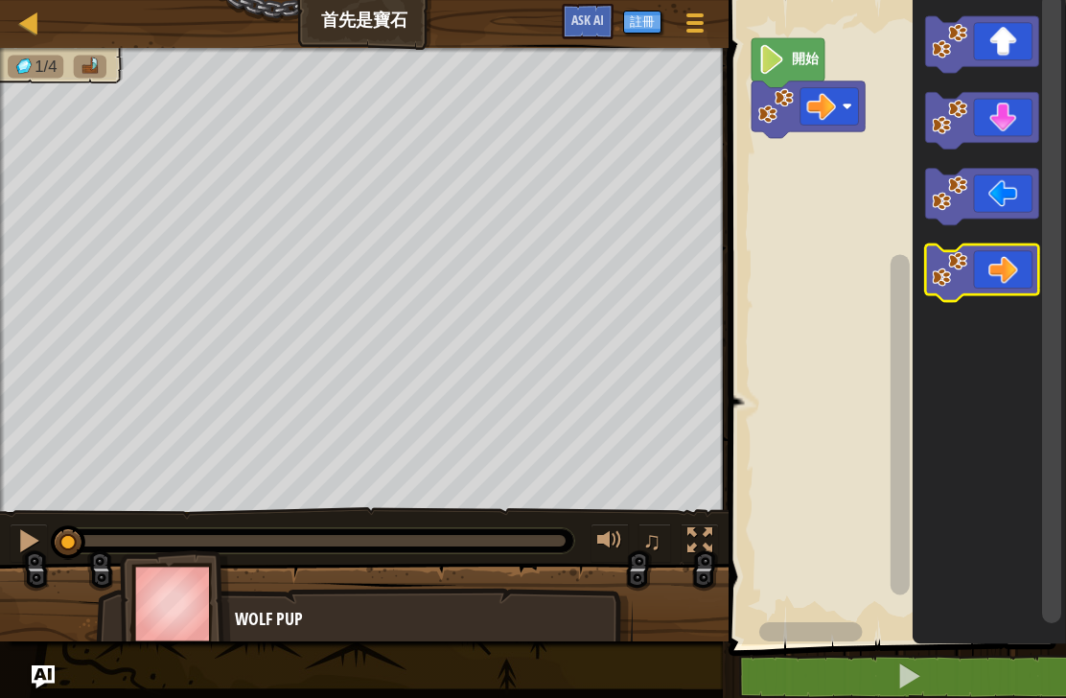
click at [1029, 267] on icon "Blockly工作區" at bounding box center [981, 272] width 113 height 57
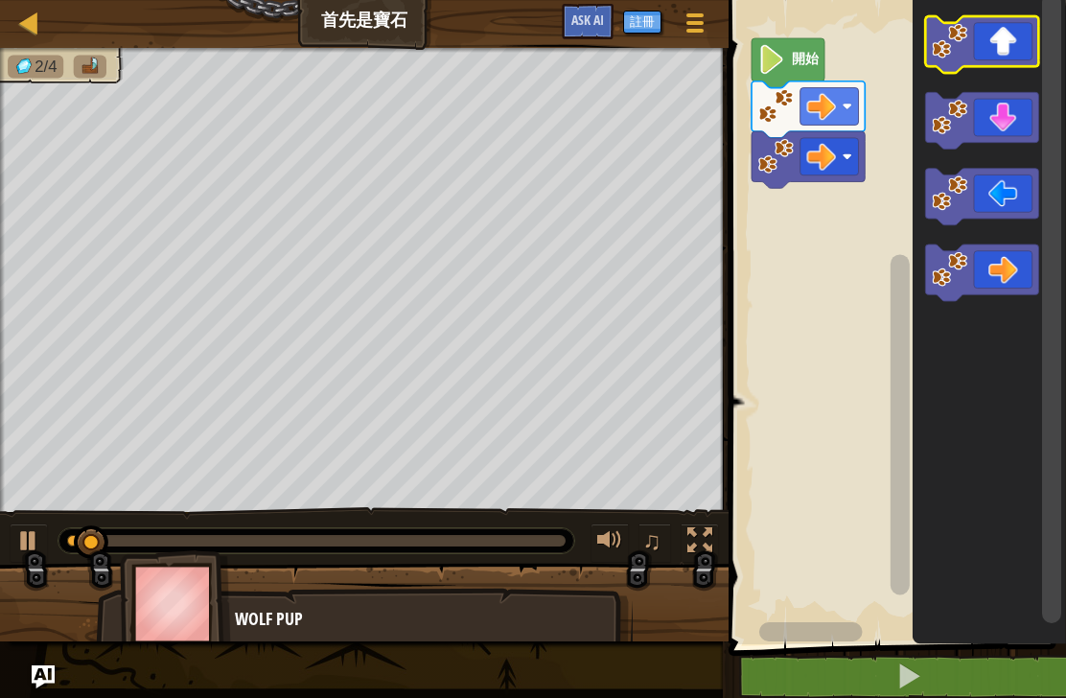
click at [1019, 53] on icon "Blockly工作區" at bounding box center [981, 44] width 113 height 57
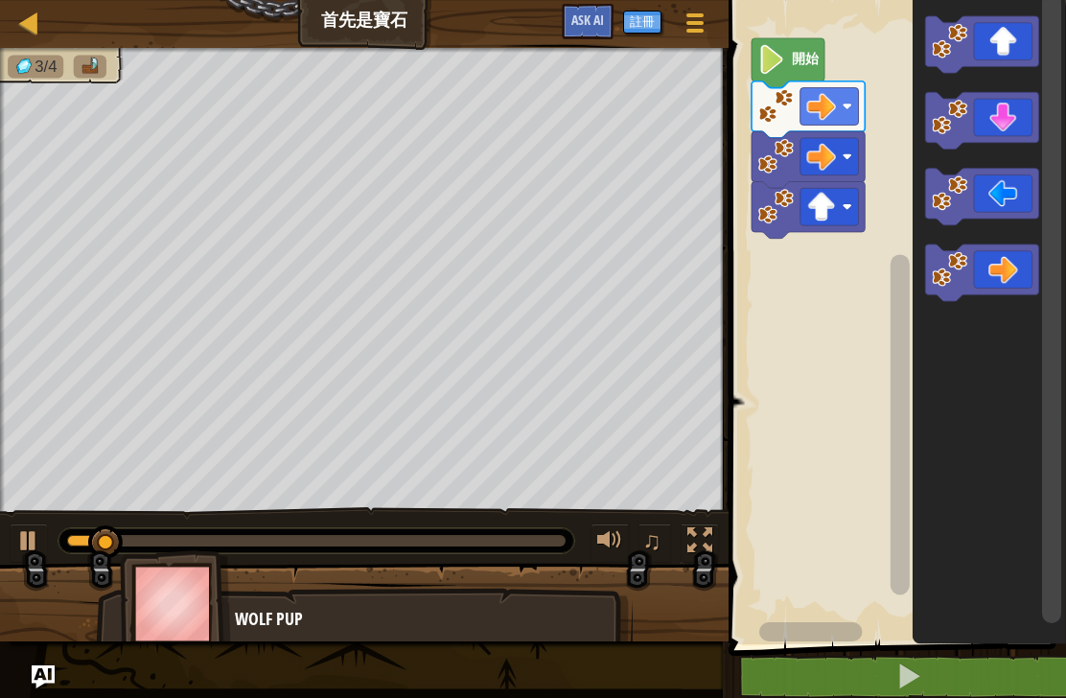
click at [1020, 44] on icon "Blockly工作區" at bounding box center [981, 44] width 113 height 57
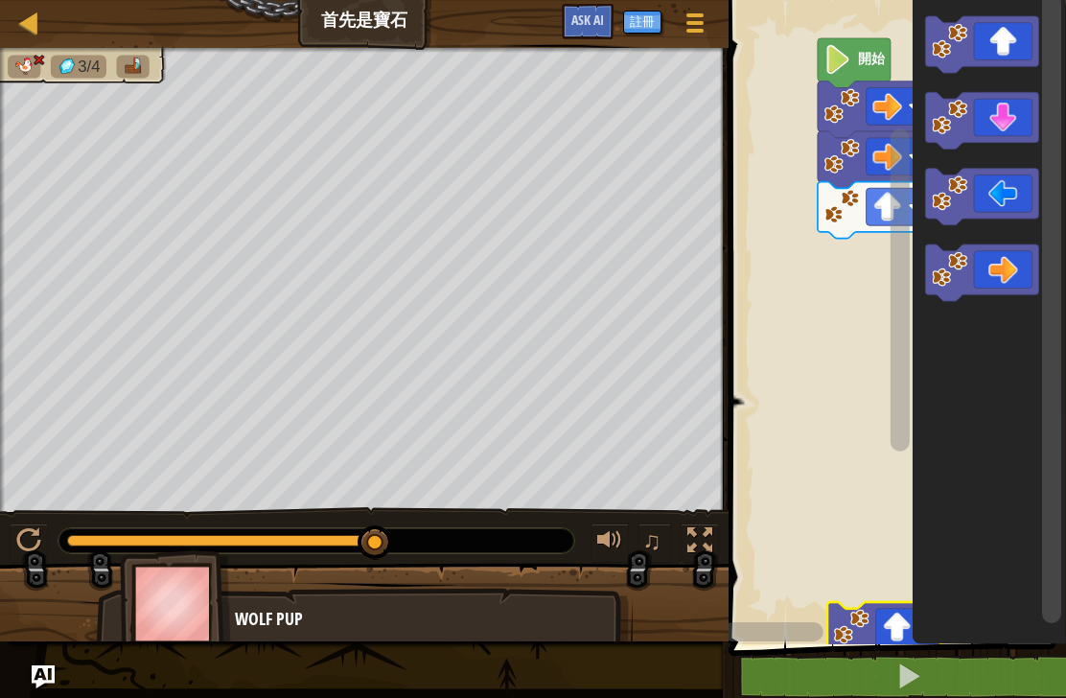
click at [43, 542] on button at bounding box center [29, 542] width 38 height 39
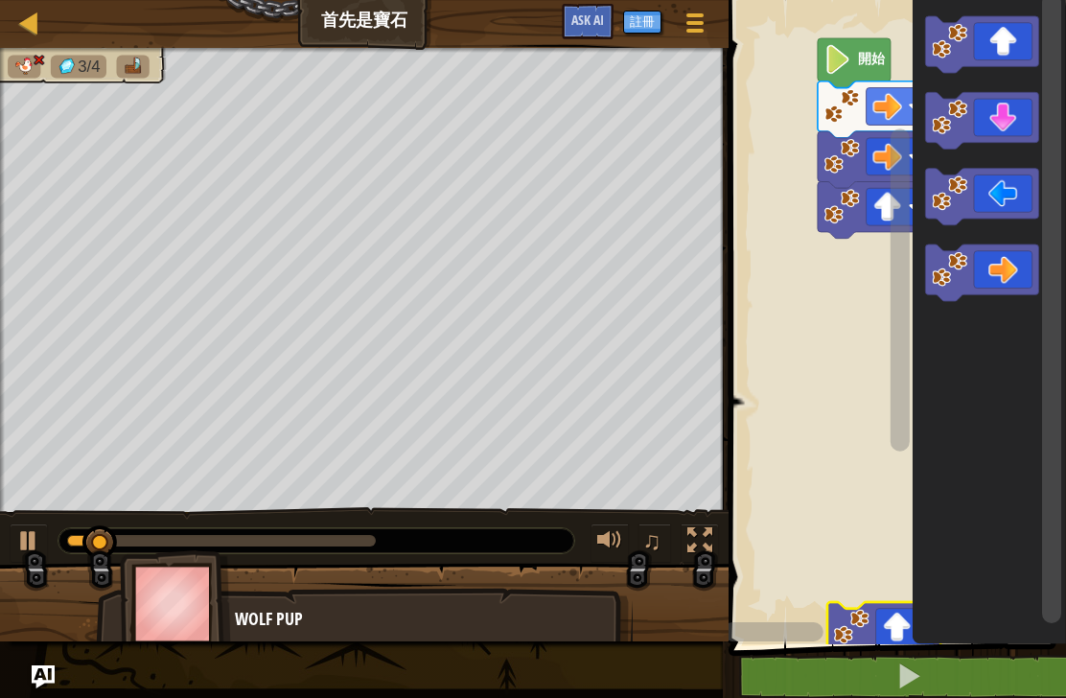
click at [40, 539] on div at bounding box center [28, 540] width 25 height 25
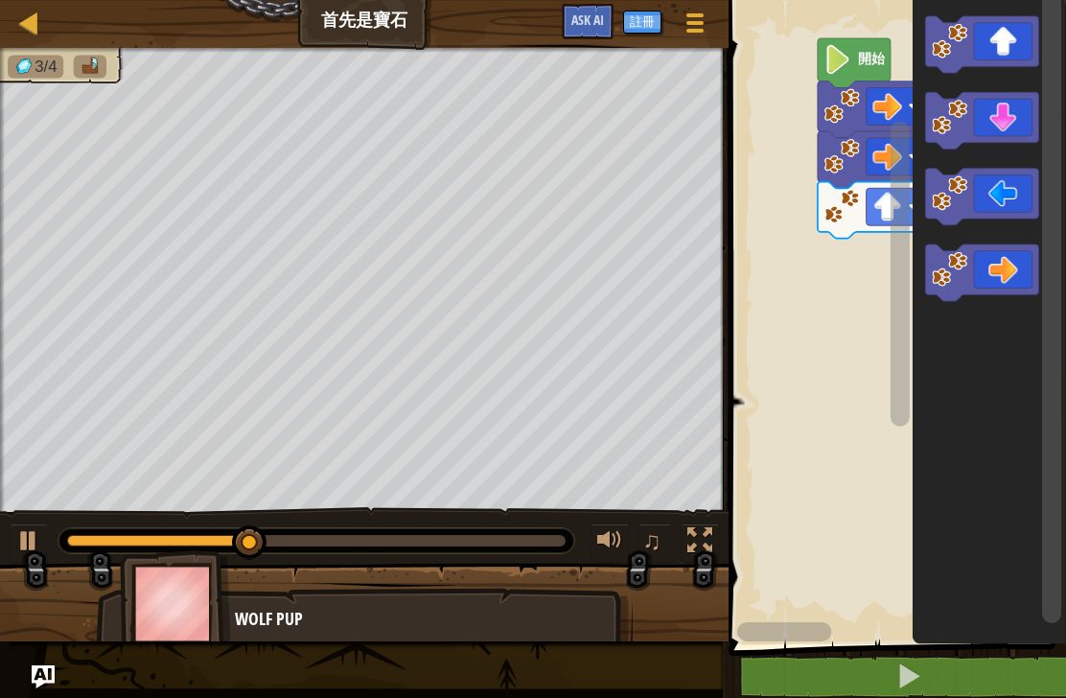
click at [1005, 124] on icon "Blockly工作區" at bounding box center [981, 120] width 113 height 57
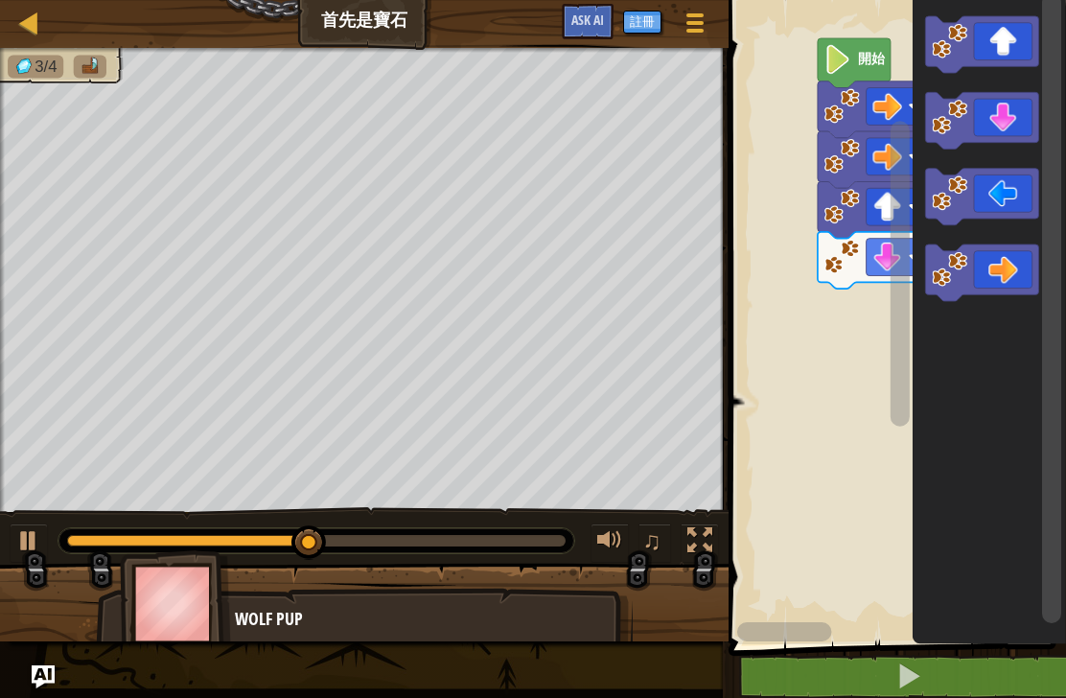
click at [1021, 116] on icon "Blockly工作區" at bounding box center [981, 120] width 113 height 57
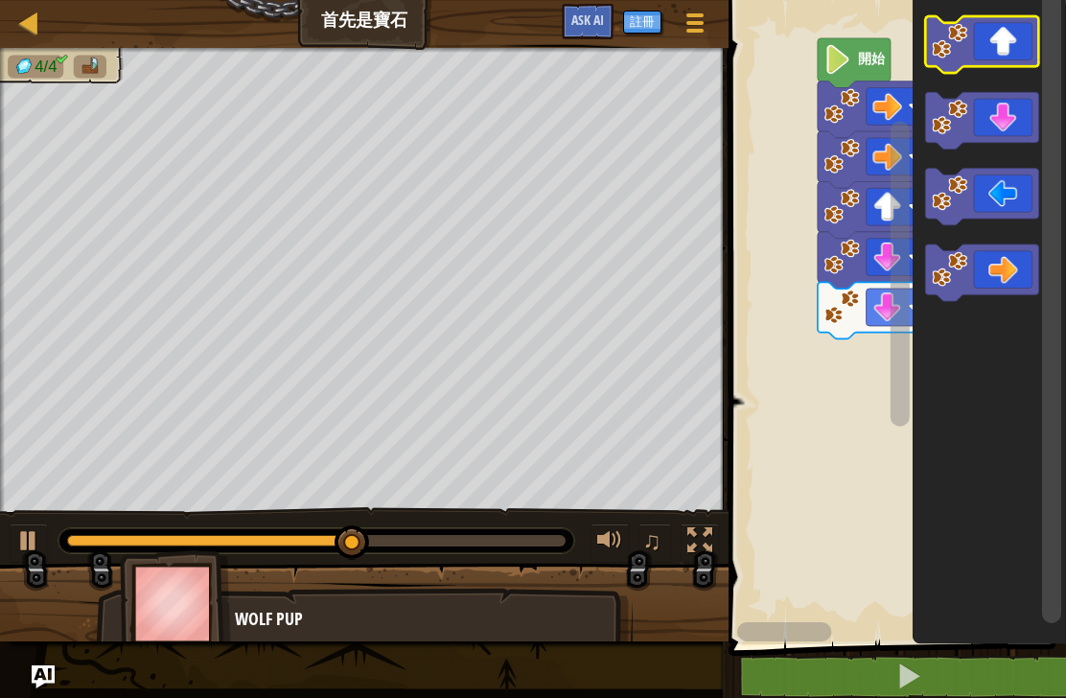
click at [1020, 49] on icon "Blockly工作區" at bounding box center [981, 44] width 113 height 57
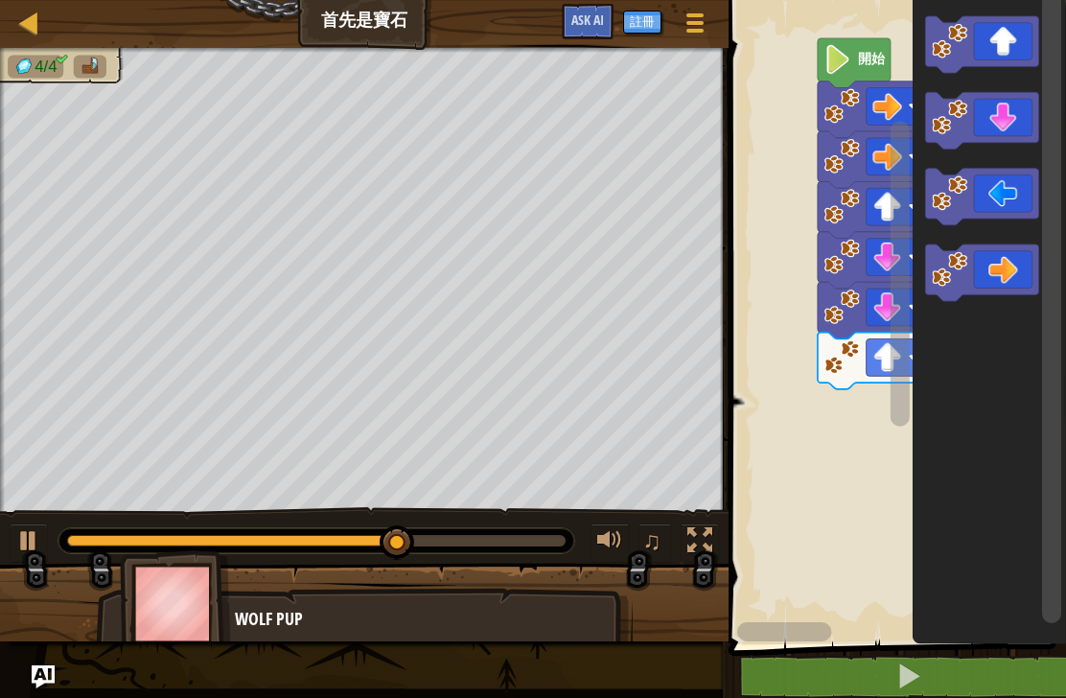
click at [1020, 271] on icon "Blockly工作區" at bounding box center [981, 272] width 113 height 57
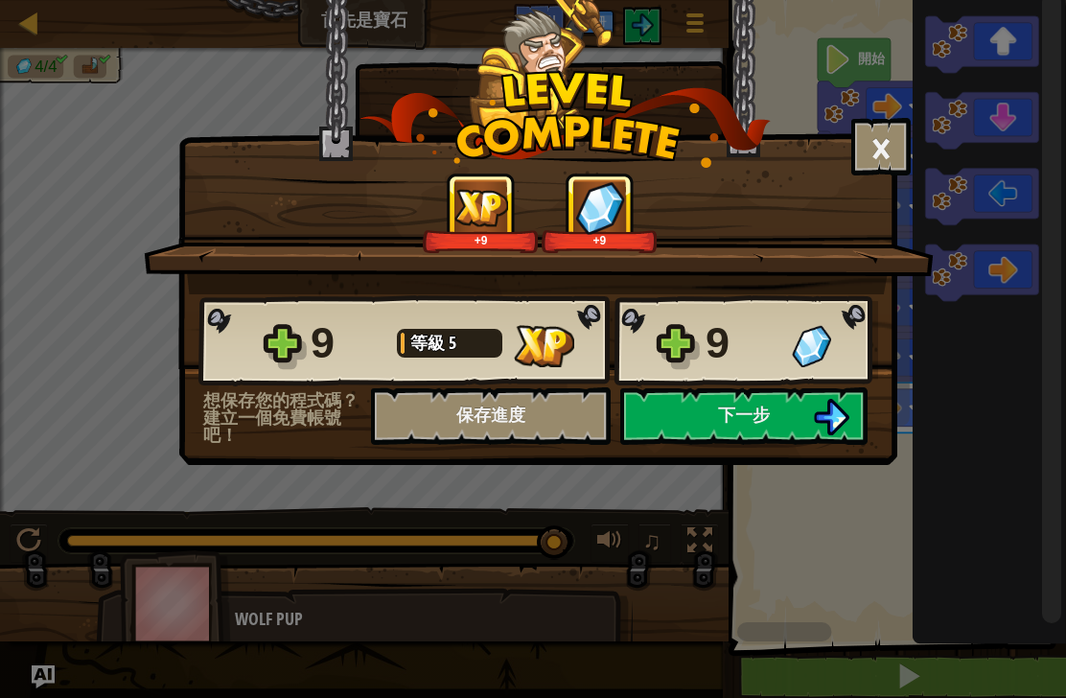
click at [797, 409] on button "下一步" at bounding box center [743, 416] width 247 height 58
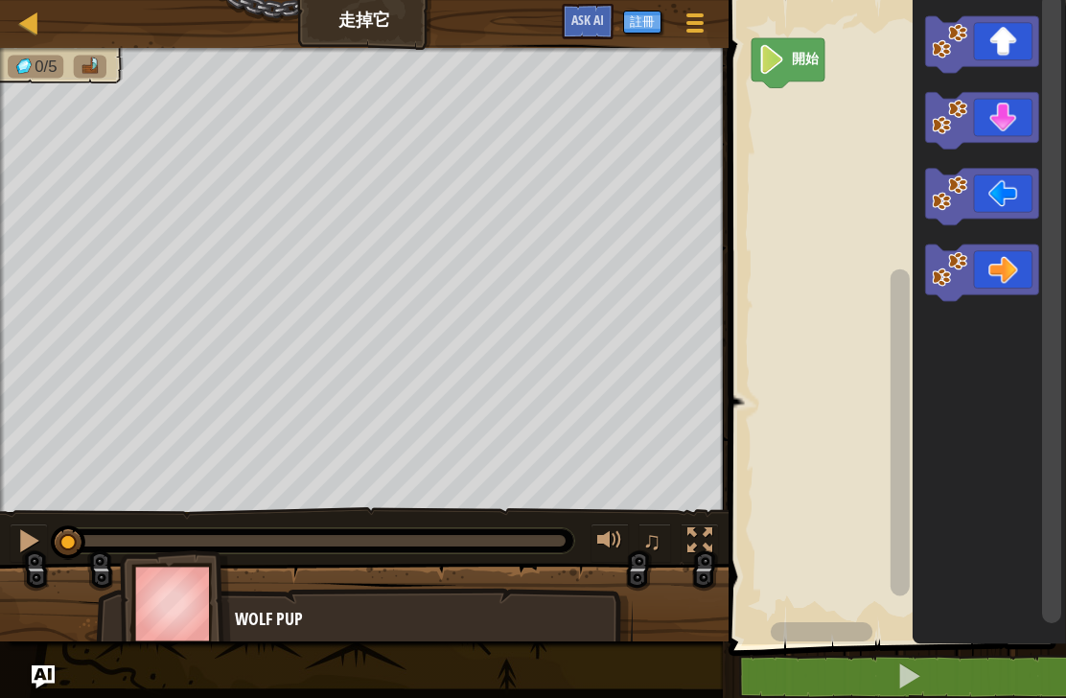
click at [1013, 49] on icon "Blockly工作區" at bounding box center [981, 44] width 113 height 57
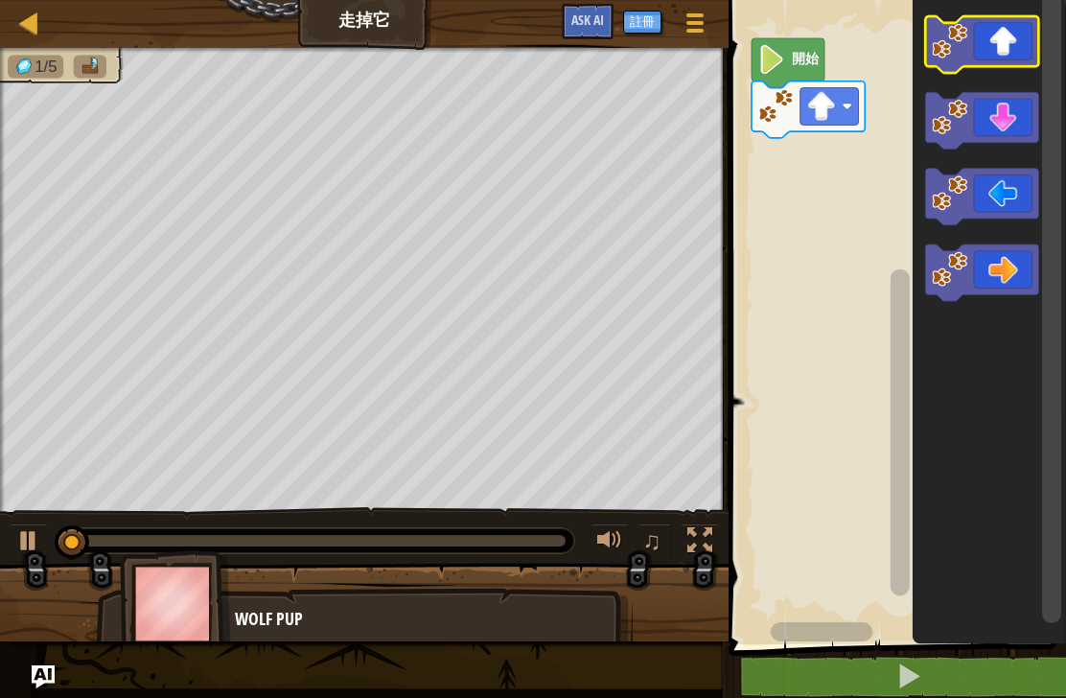
click at [1030, 30] on icon "Blockly工作區" at bounding box center [981, 44] width 113 height 57
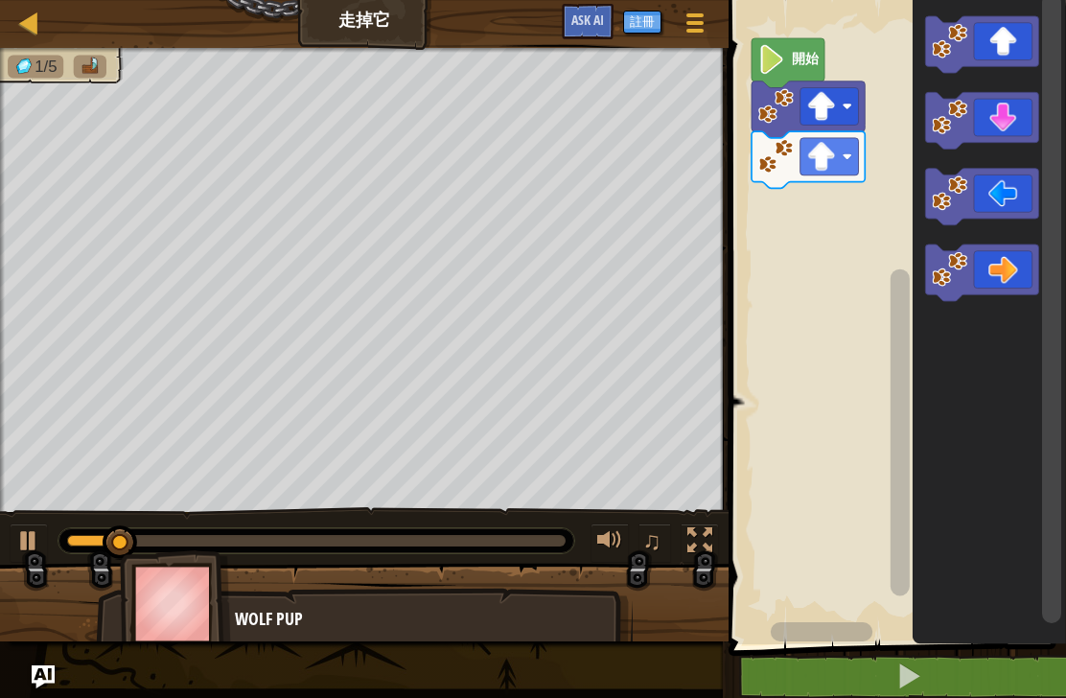
click at [1018, 43] on icon "Blockly工作區" at bounding box center [981, 44] width 113 height 57
click at [1017, 284] on icon "Blockly工作區" at bounding box center [981, 272] width 113 height 57
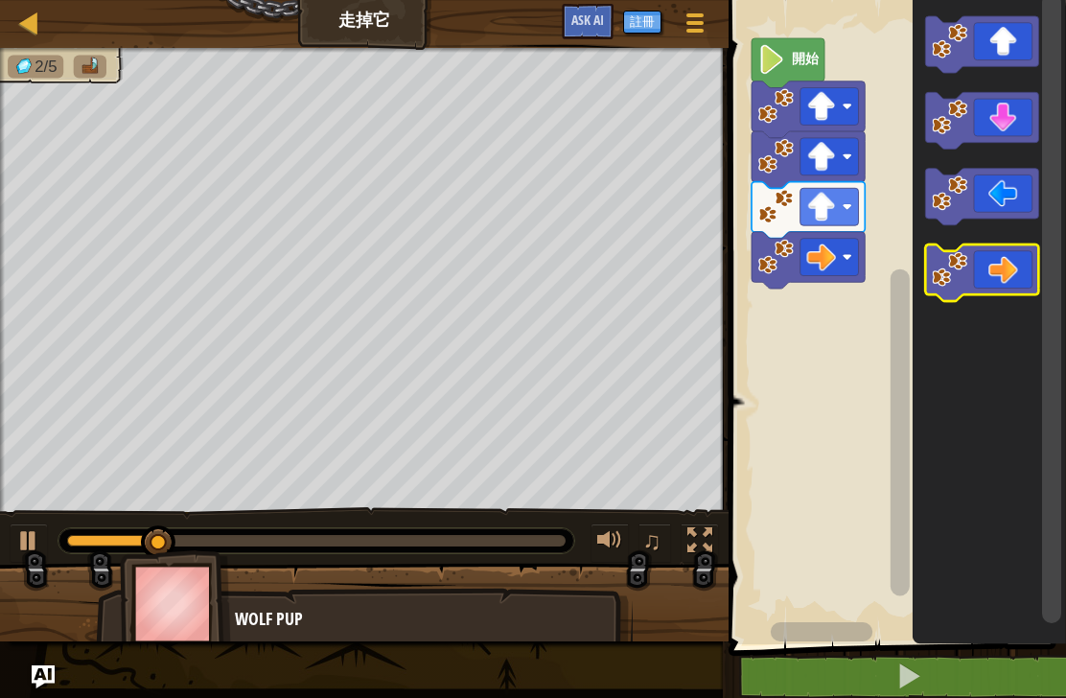
click at [1027, 267] on icon "Blockly工作區" at bounding box center [981, 272] width 113 height 57
click at [1025, 265] on icon "Blockly工作區" at bounding box center [981, 272] width 113 height 57
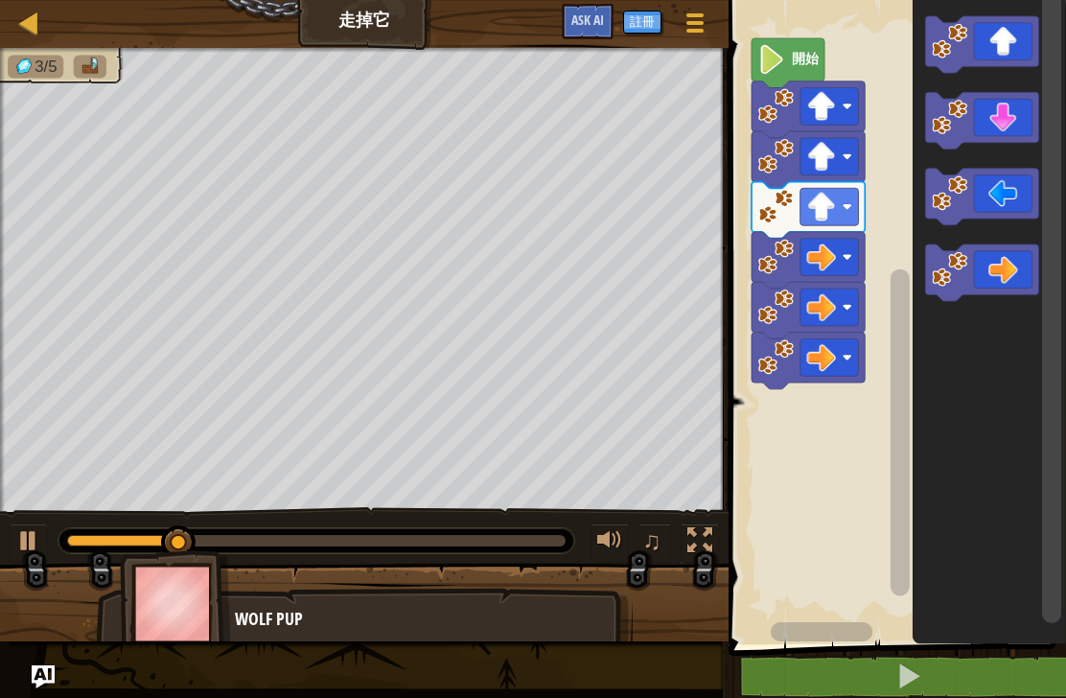
click at [1028, 265] on icon "Blockly工作區" at bounding box center [981, 272] width 113 height 57
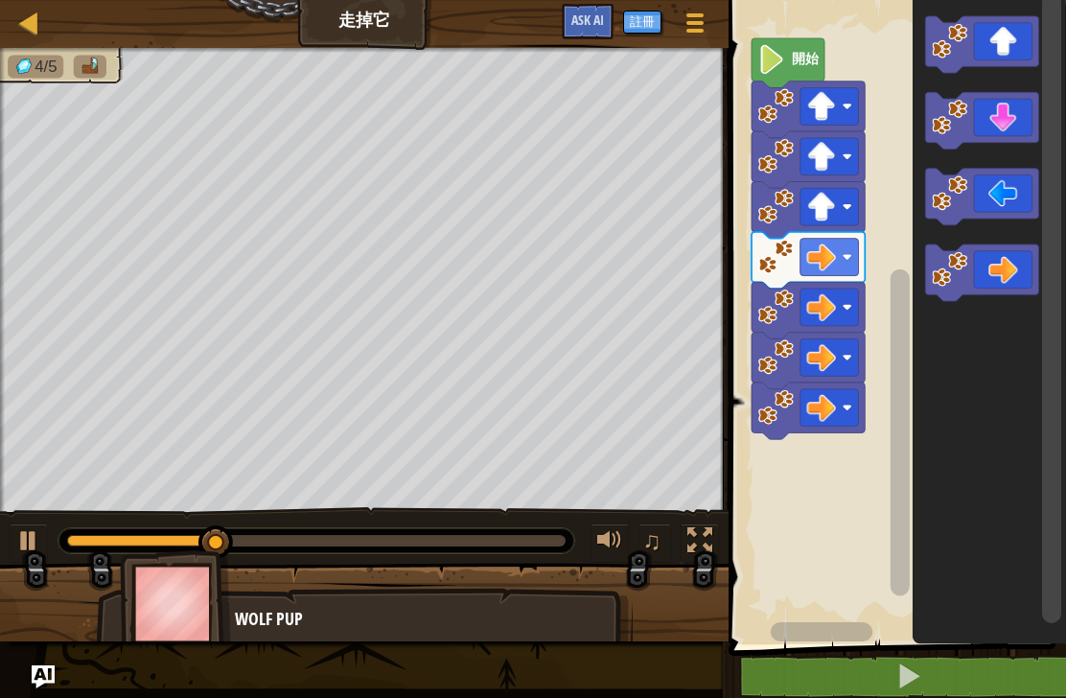
click at [1009, 106] on icon "Blockly工作區" at bounding box center [981, 120] width 113 height 57
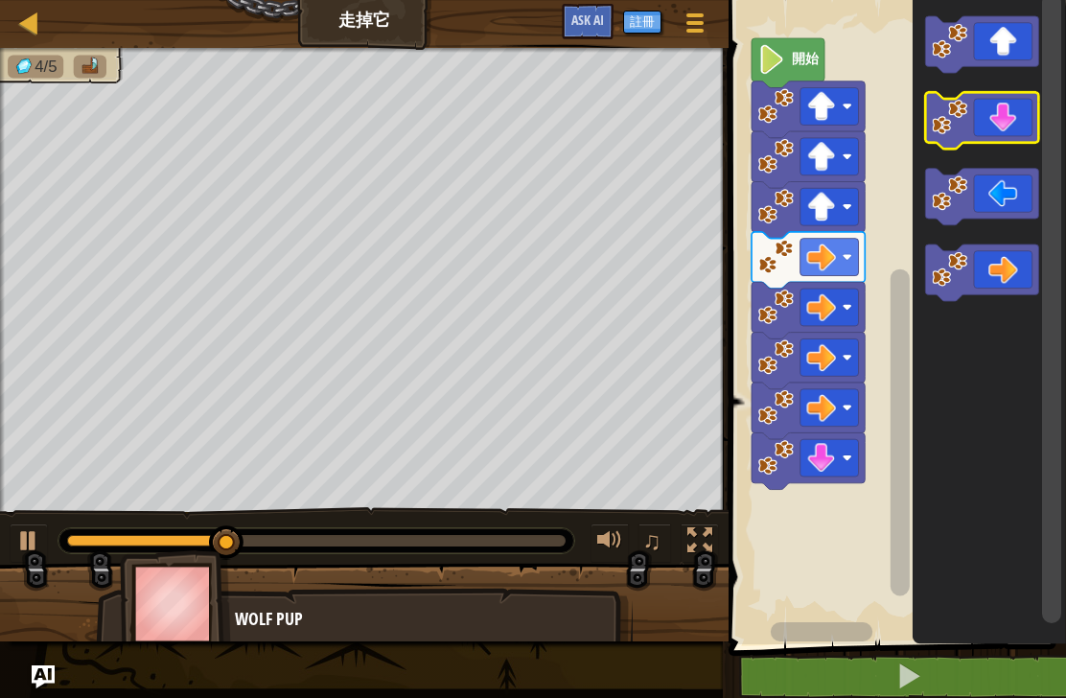
click at [1022, 108] on icon "Blockly工作區" at bounding box center [981, 120] width 113 height 57
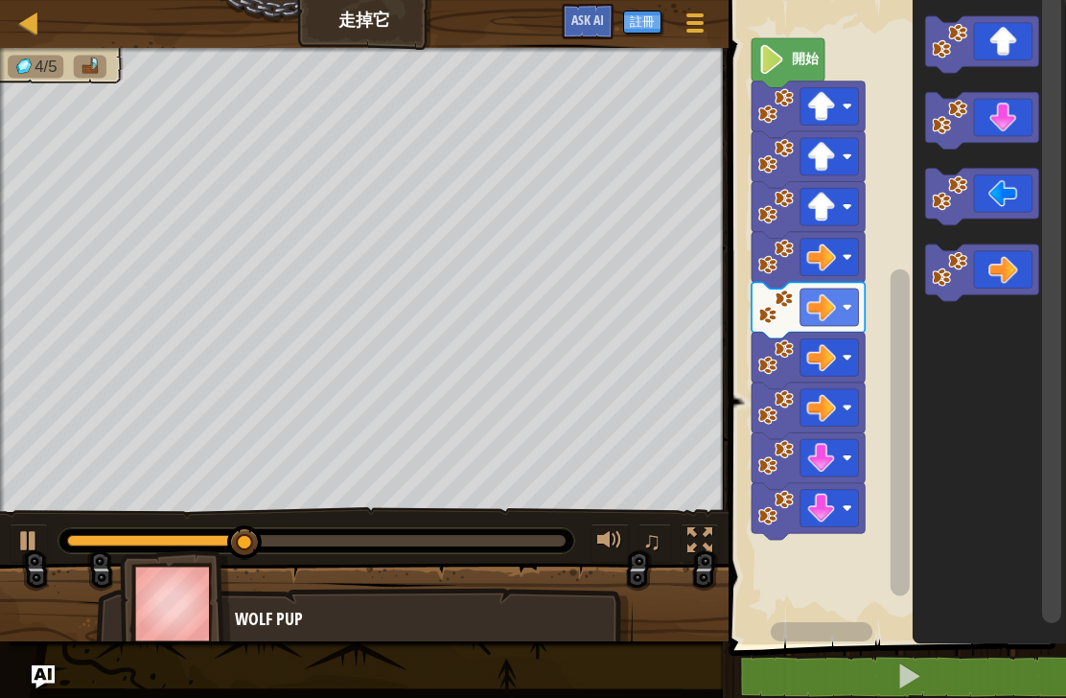
click at [1023, 109] on icon "Blockly工作區" at bounding box center [981, 120] width 113 height 57
click at [1017, 190] on icon "Blockly工作區" at bounding box center [981, 197] width 113 height 57
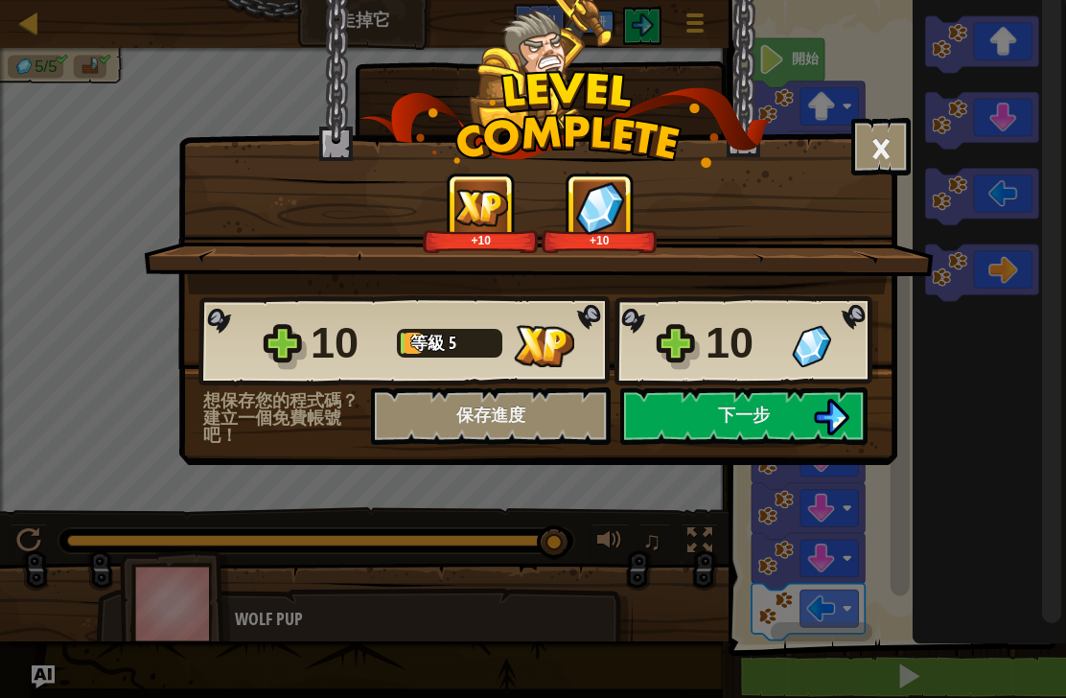
click at [801, 427] on button "下一步" at bounding box center [743, 416] width 247 height 58
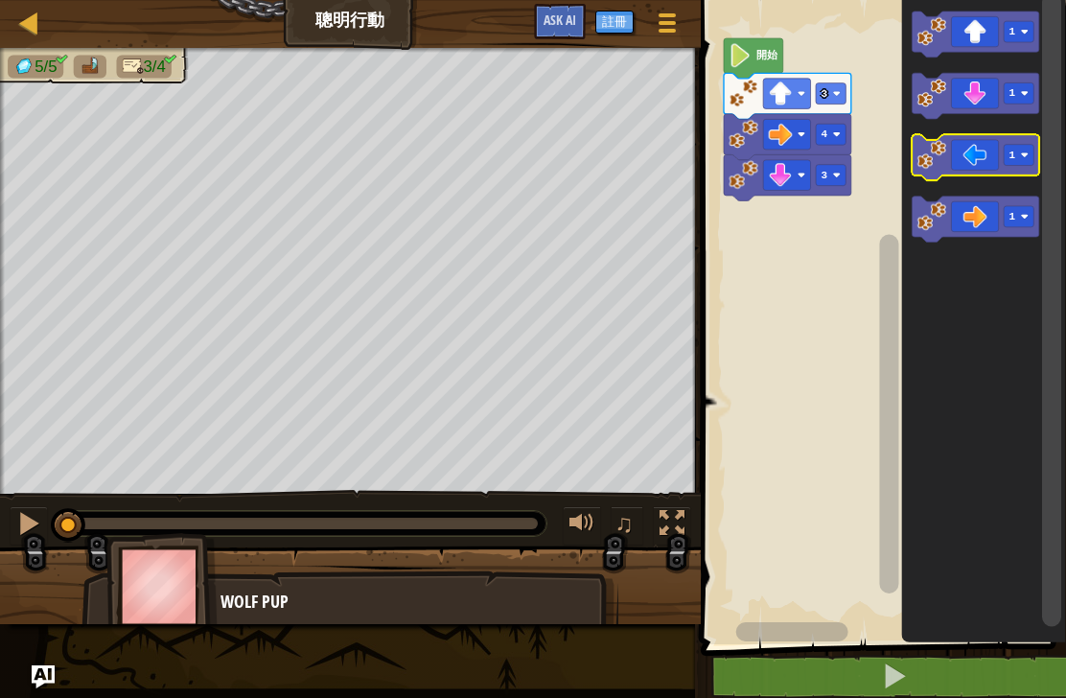
click at [961, 162] on icon "Blockly工作區" at bounding box center [975, 158] width 127 height 46
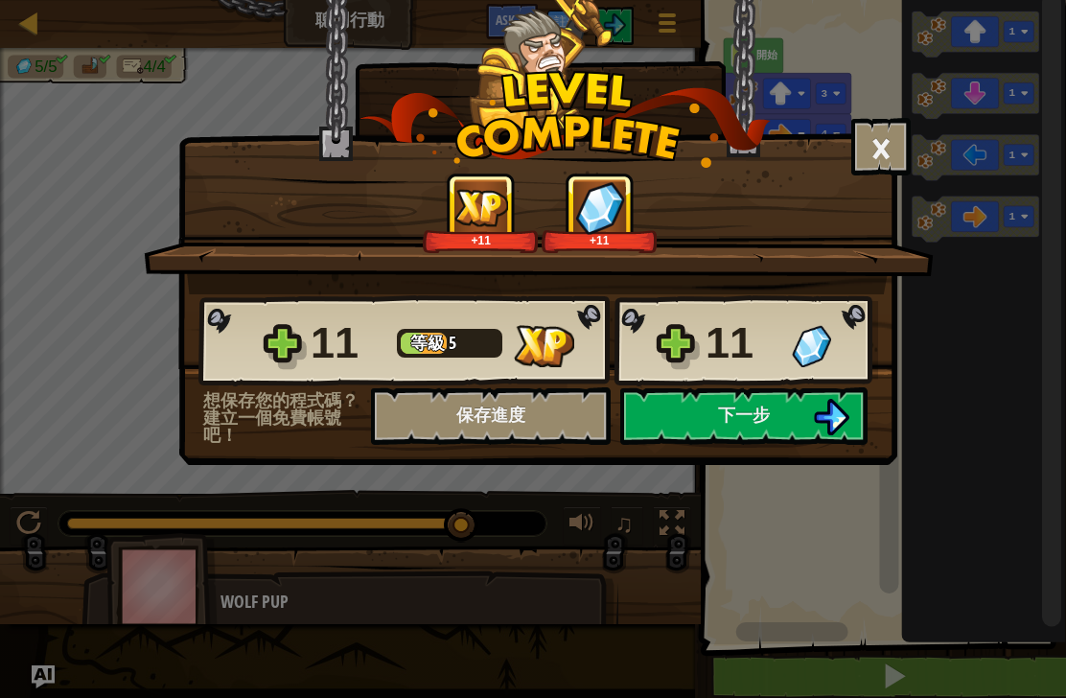
click at [809, 417] on button "下一步" at bounding box center [743, 416] width 247 height 58
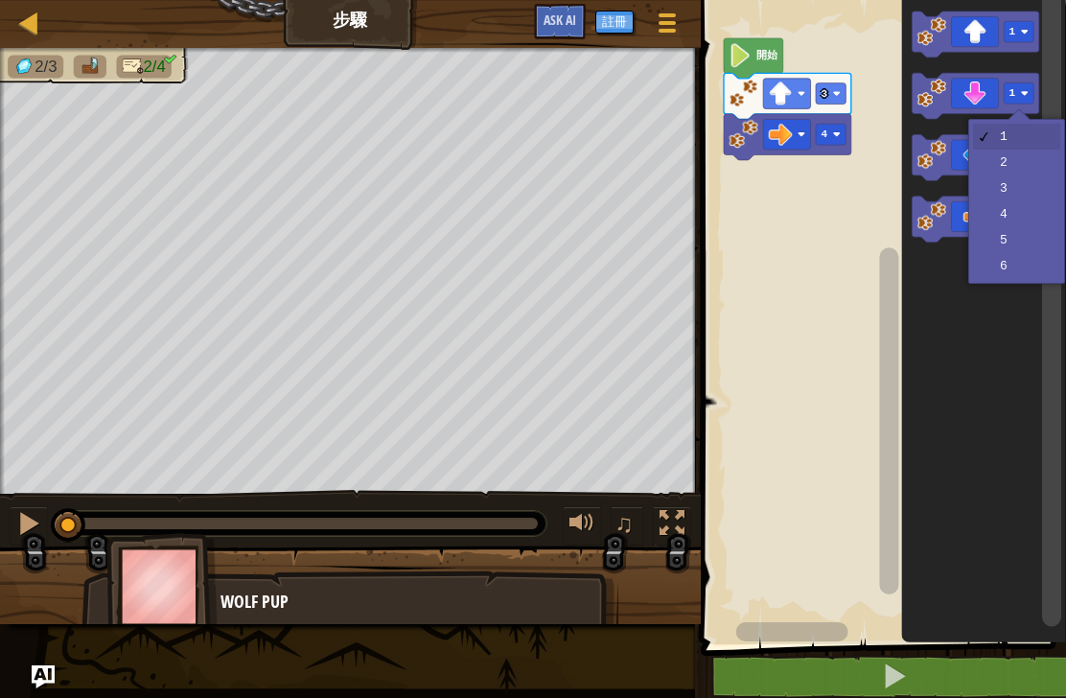
click at [1033, 97] on rect "Blockly工作區" at bounding box center [1019, 93] width 30 height 21
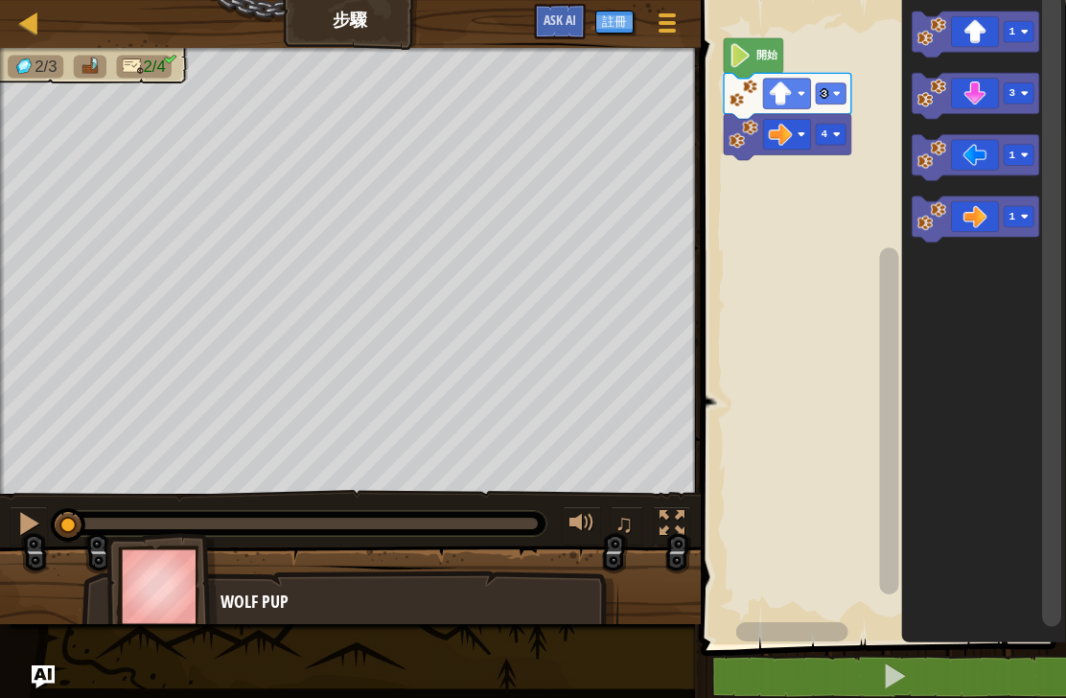
click at [1020, 192] on icon "Blockly工作區" at bounding box center [983, 317] width 165 height 654
click at [975, 90] on icon "Blockly工作區" at bounding box center [975, 96] width 127 height 46
click at [1025, 157] on image "Blockly工作區" at bounding box center [1025, 155] width 8 height 8
click at [1014, 225] on rect "Blockly工作區" at bounding box center [1019, 217] width 30 height 21
click at [985, 149] on icon "Blockly工作區" at bounding box center [975, 158] width 127 height 46
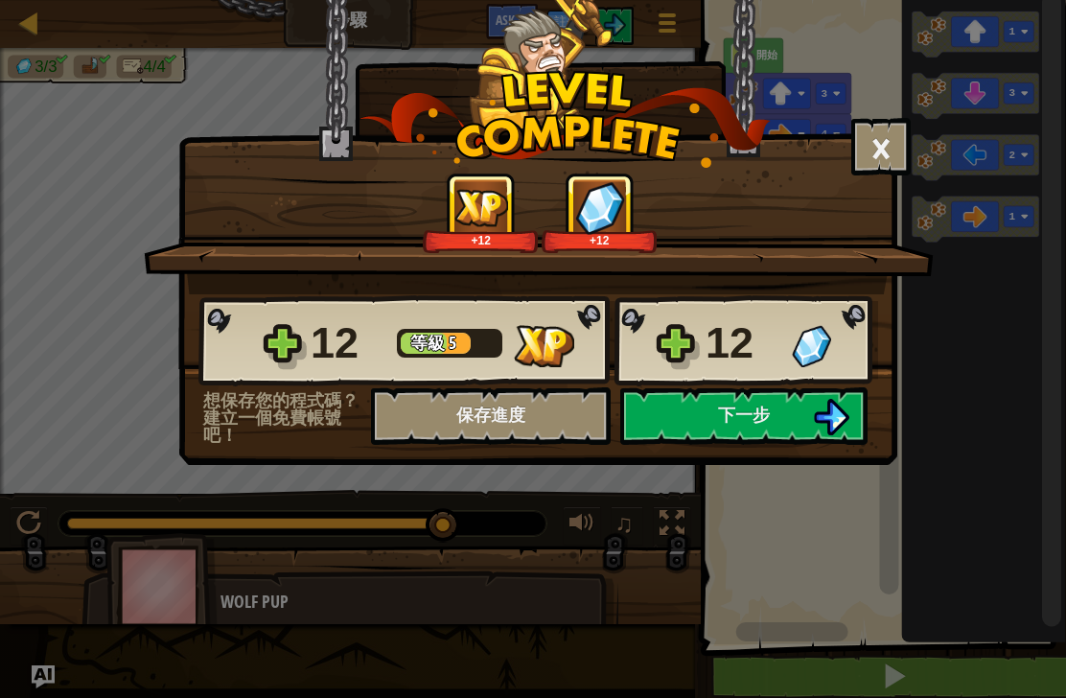
click at [795, 420] on button "下一步" at bounding box center [743, 416] width 247 height 58
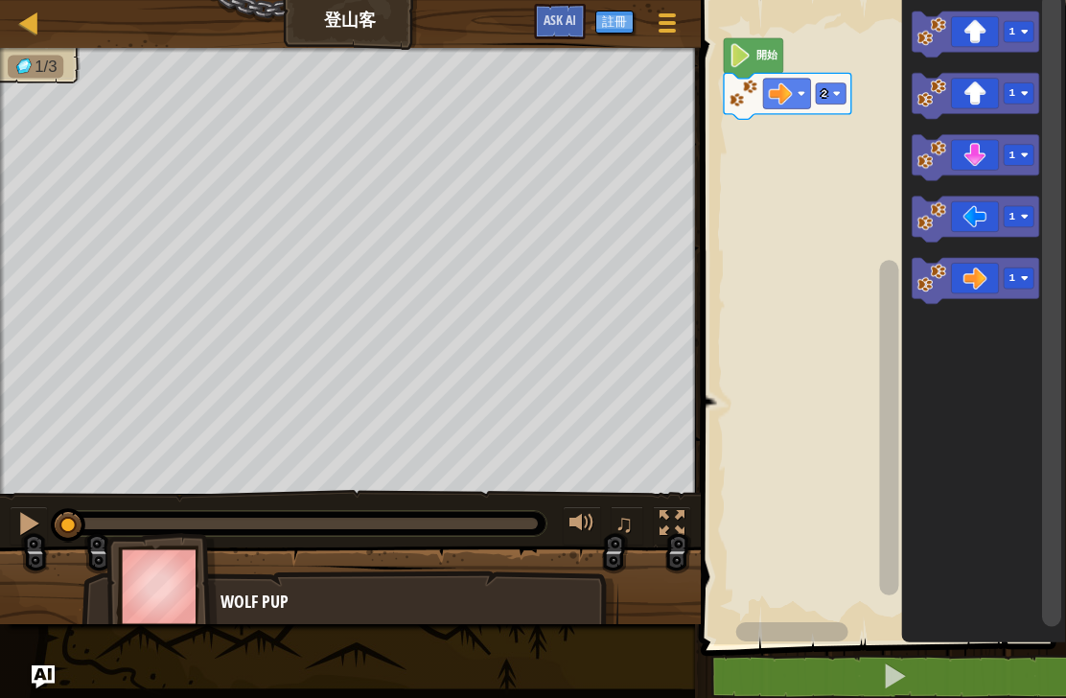
click at [1032, 278] on rect "Blockly工作區" at bounding box center [1019, 278] width 30 height 21
click at [1016, 95] on rect "Blockly工作區" at bounding box center [1019, 93] width 30 height 21
click at [1013, 197] on icon "Blockly工作區" at bounding box center [975, 219] width 127 height 46
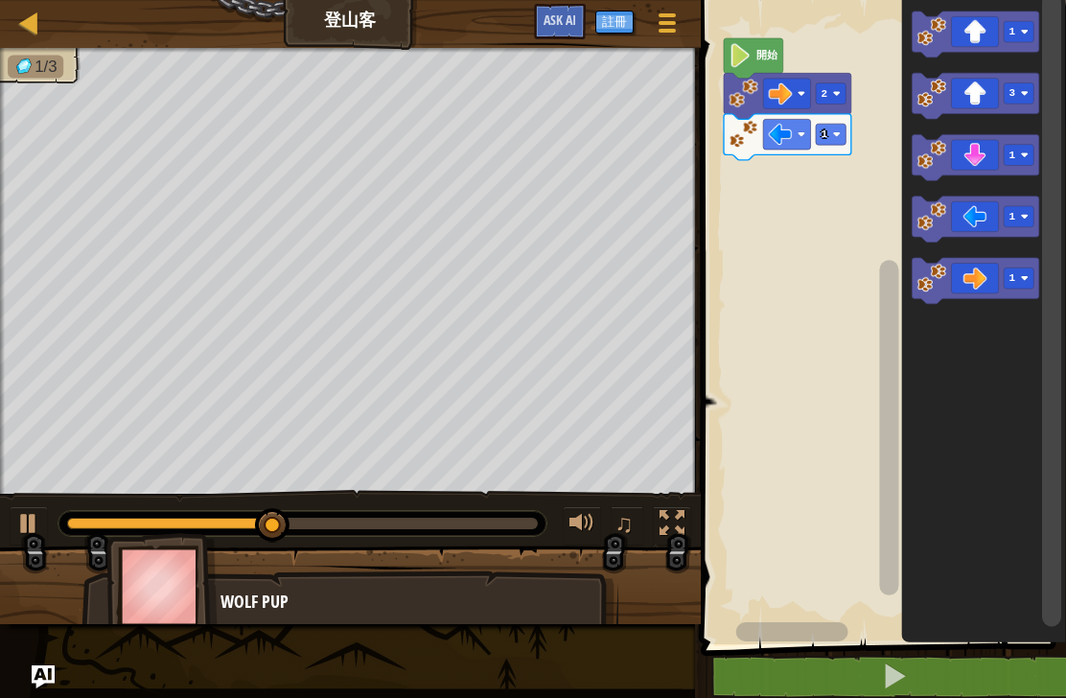
click at [27, 534] on div at bounding box center [28, 523] width 25 height 25
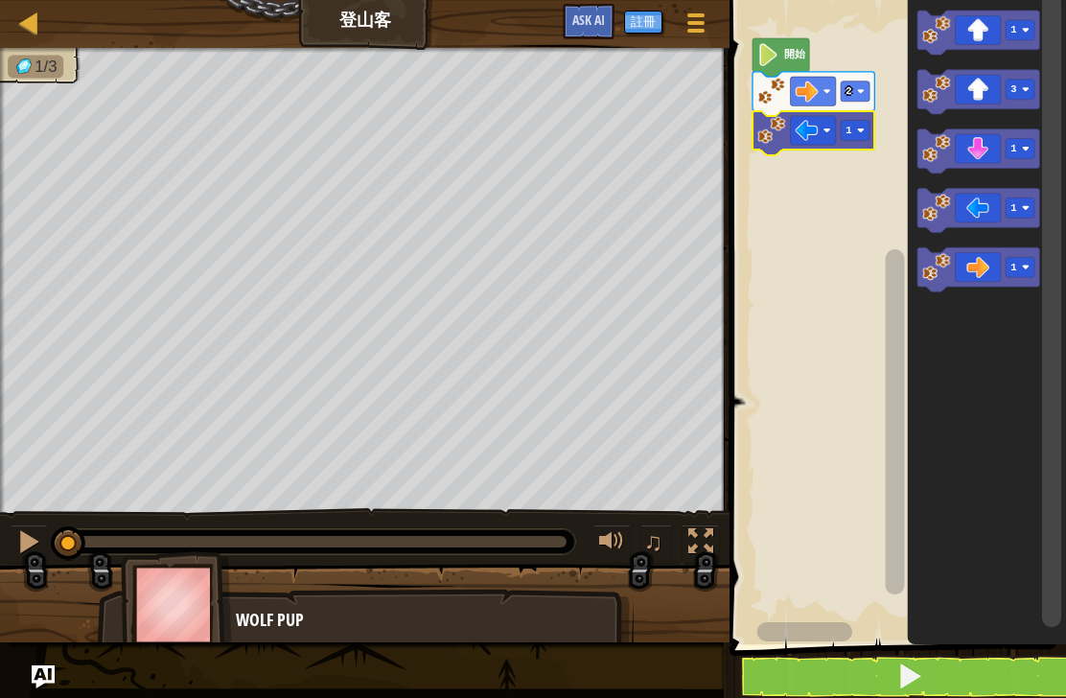
click at [871, 120] on icon "Blockly工作區" at bounding box center [813, 133] width 122 height 44
click at [825, 238] on rect "Blockly工作區" at bounding box center [895, 317] width 342 height 654
click at [811, 238] on rect "Blockly工作區" at bounding box center [895, 317] width 342 height 654
click at [829, 283] on rect "Blockly工作區" at bounding box center [895, 317] width 342 height 654
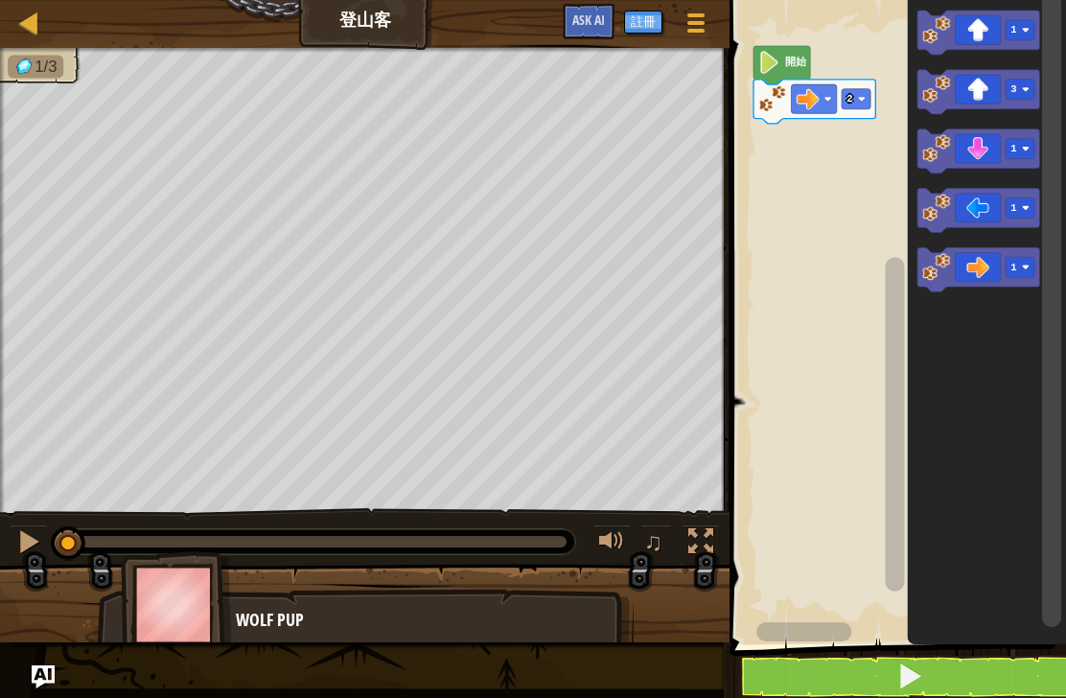
click at [813, 270] on rect "Blockly工作區" at bounding box center [895, 317] width 342 height 654
click at [828, 286] on rect "Blockly工作區" at bounding box center [895, 317] width 342 height 654
